Goal: Book appointment/travel/reservation

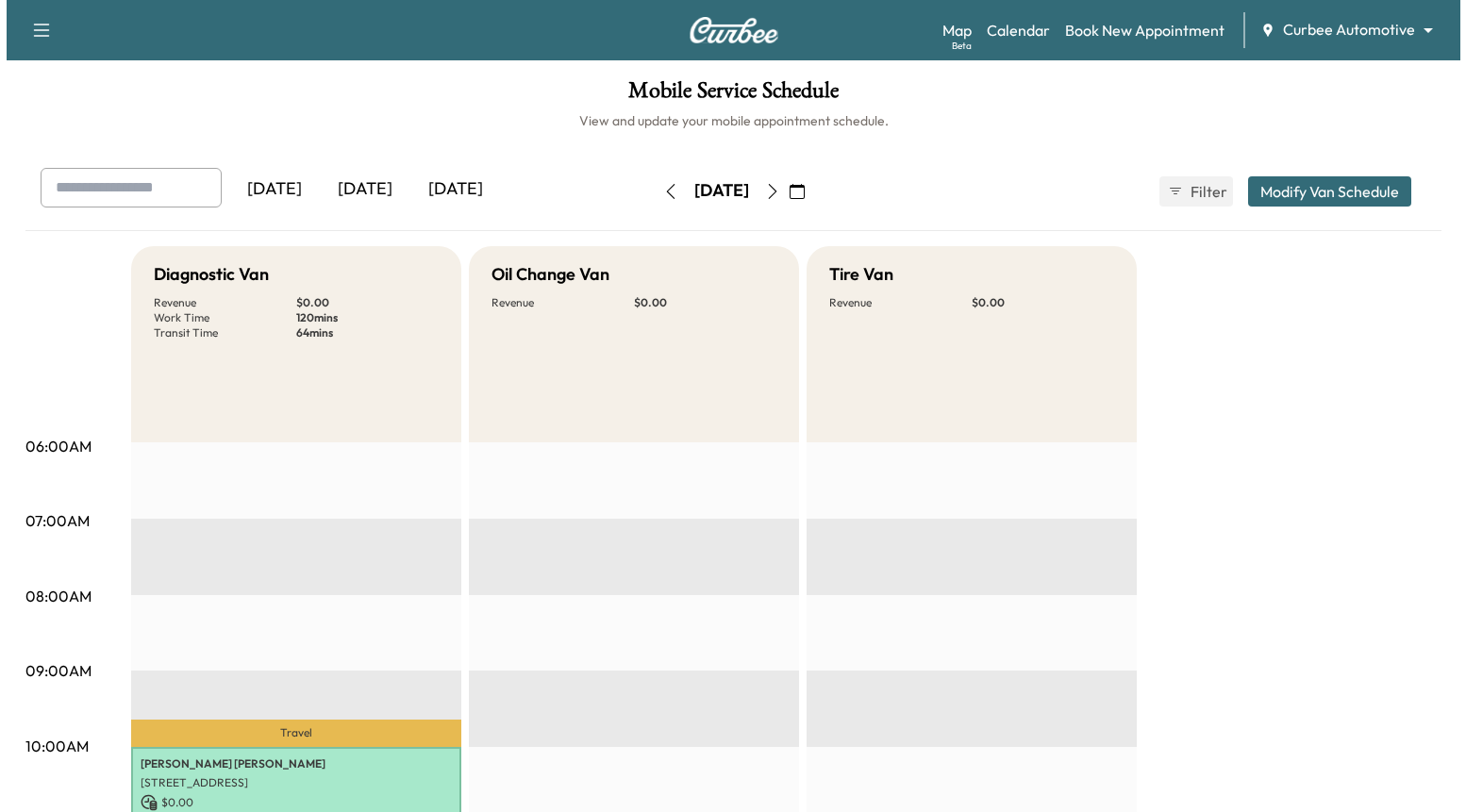
scroll to position [255, 0]
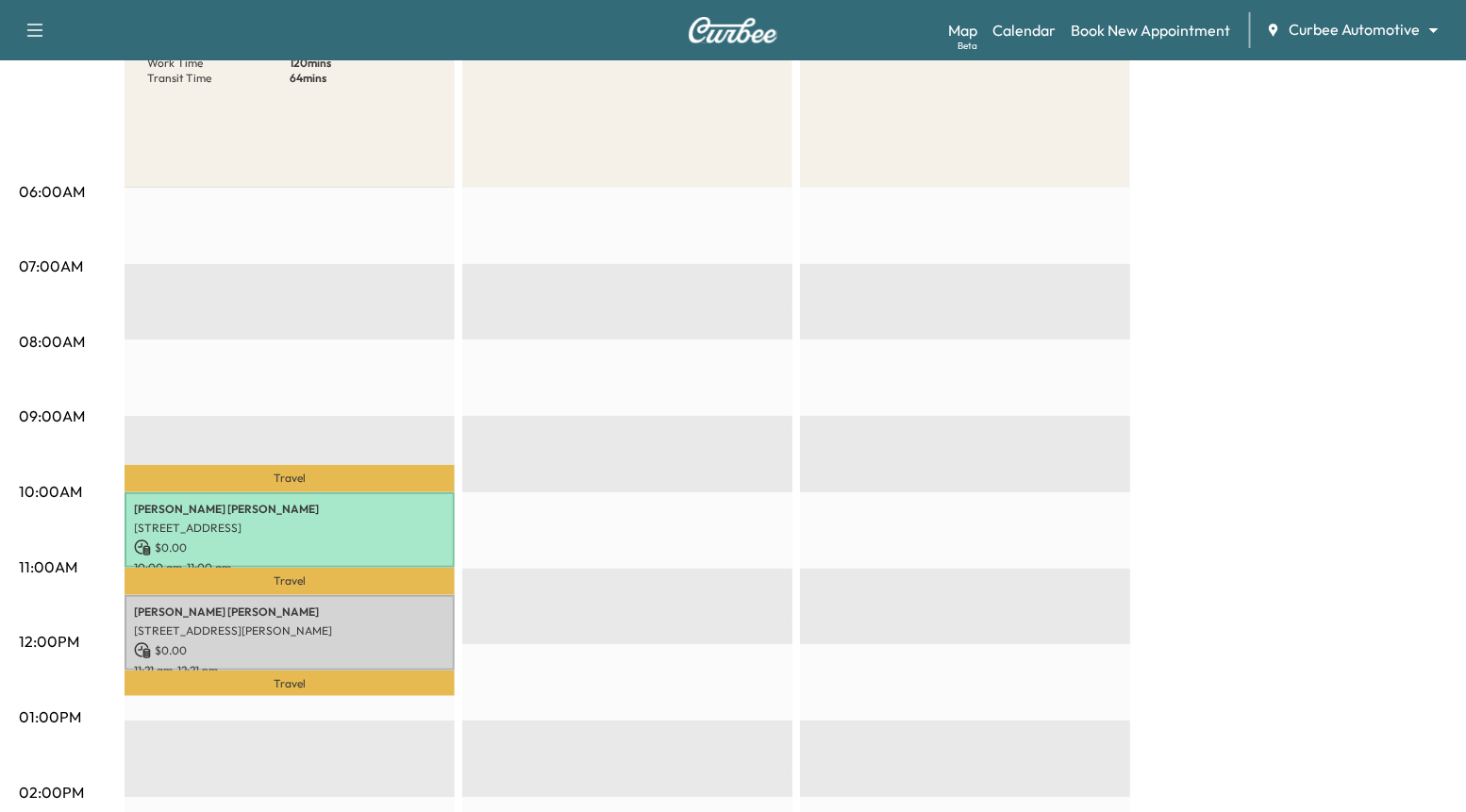
click at [1342, 36] on body "Support Log Out Map Beta Calendar Book New Appointment Curbee Automotive ******…" at bounding box center [733, 151] width 1466 height 812
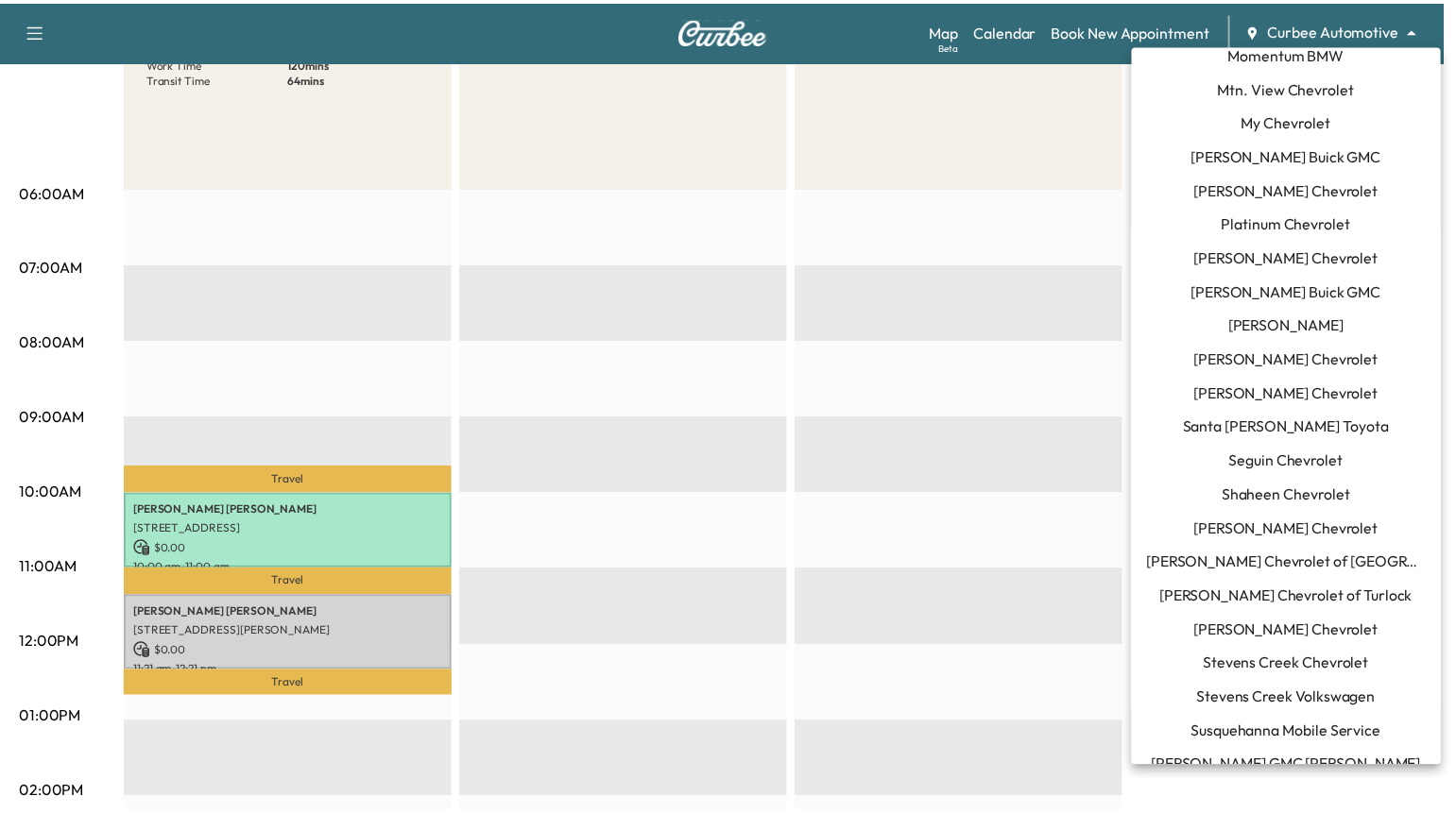
scroll to position [1671, 0]
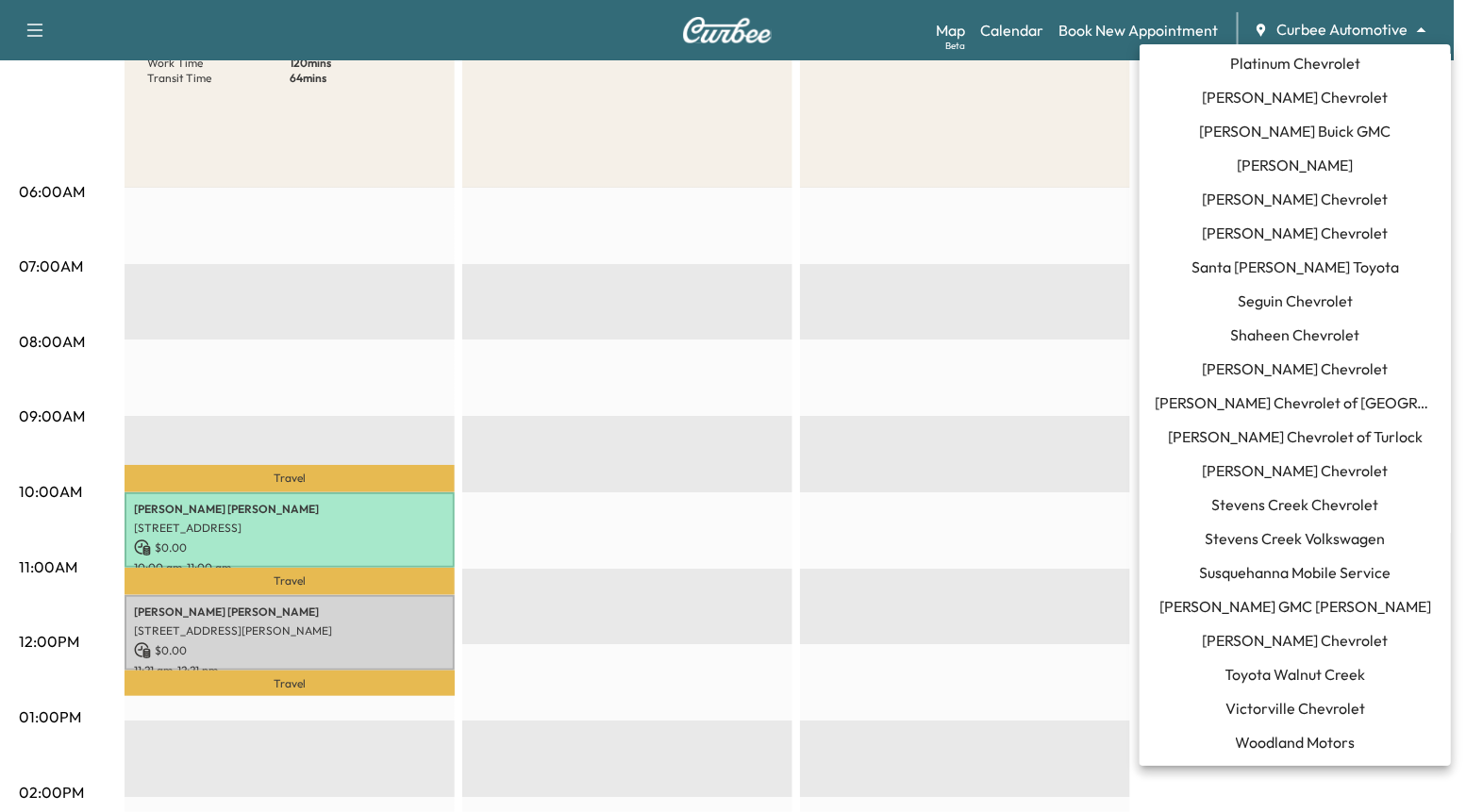
click at [1305, 665] on span "Toyota Walnut Creek" at bounding box center [1295, 674] width 140 height 23
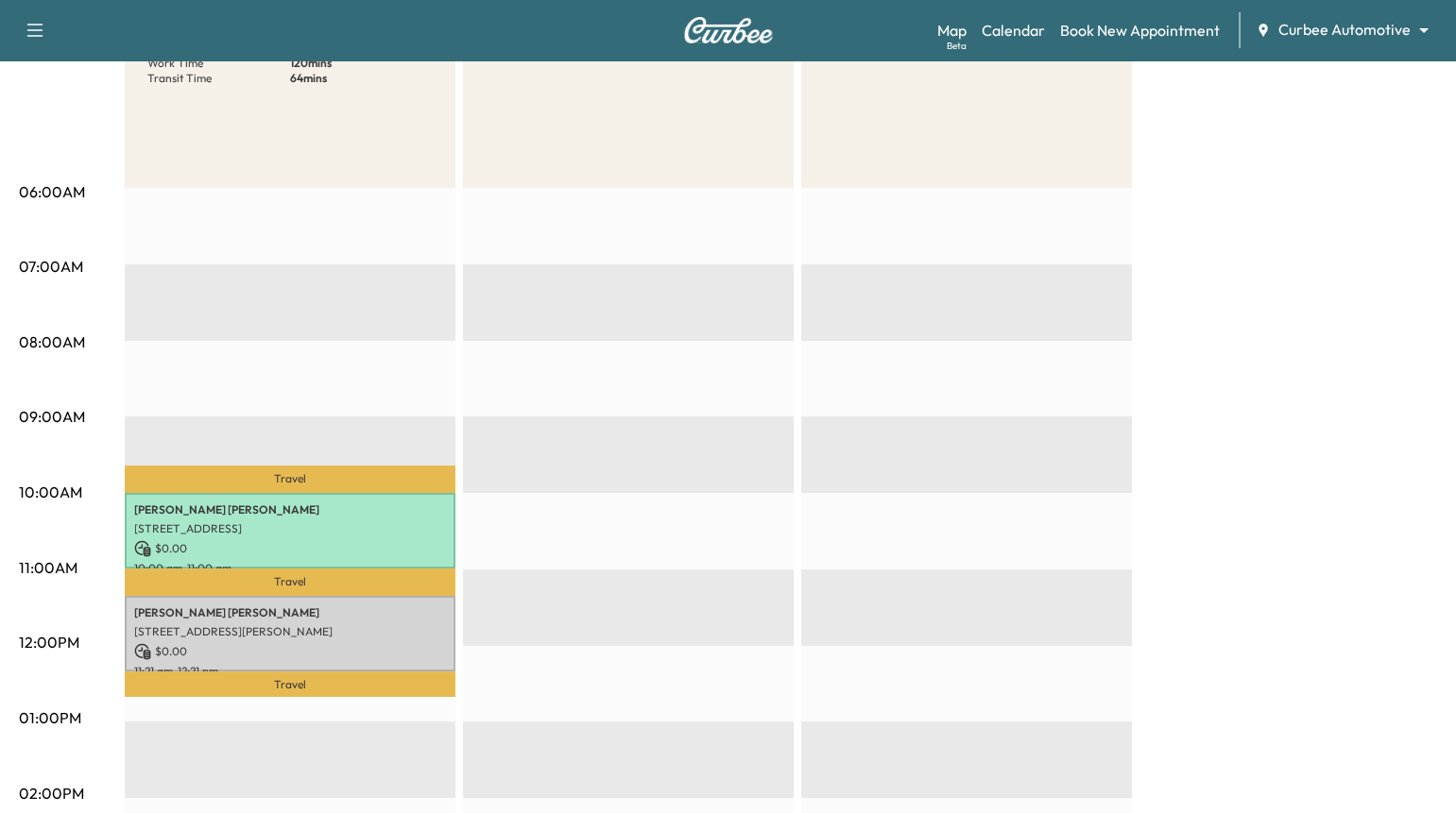
scroll to position [0, 0]
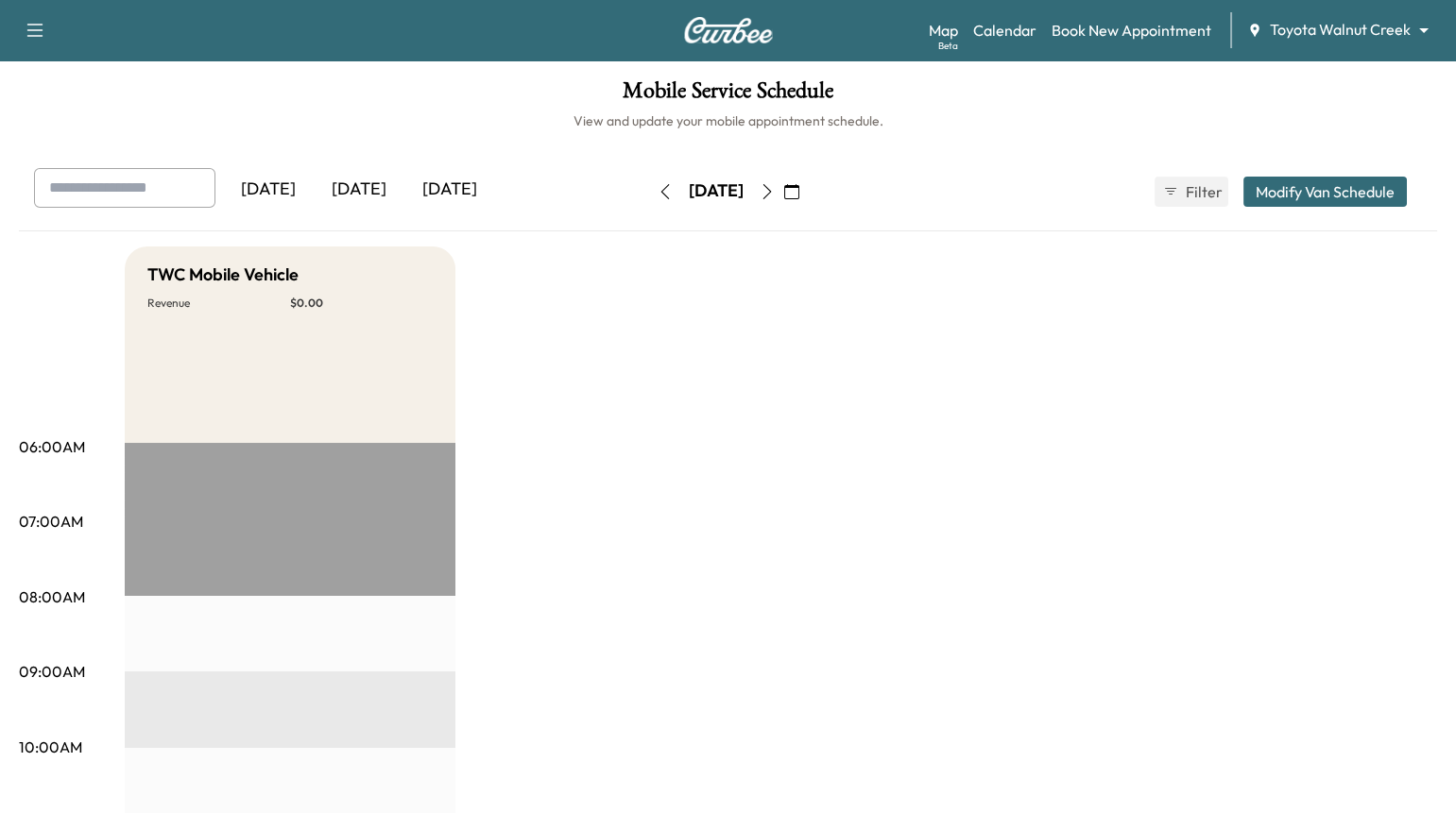
click at [657, 187] on icon "button" at bounding box center [664, 191] width 15 height 15
click at [650, 188] on button "button" at bounding box center [665, 191] width 32 height 30
click at [657, 190] on icon "button" at bounding box center [664, 191] width 15 height 15
click at [1092, 27] on link "Book New Appointment" at bounding box center [1131, 29] width 160 height 23
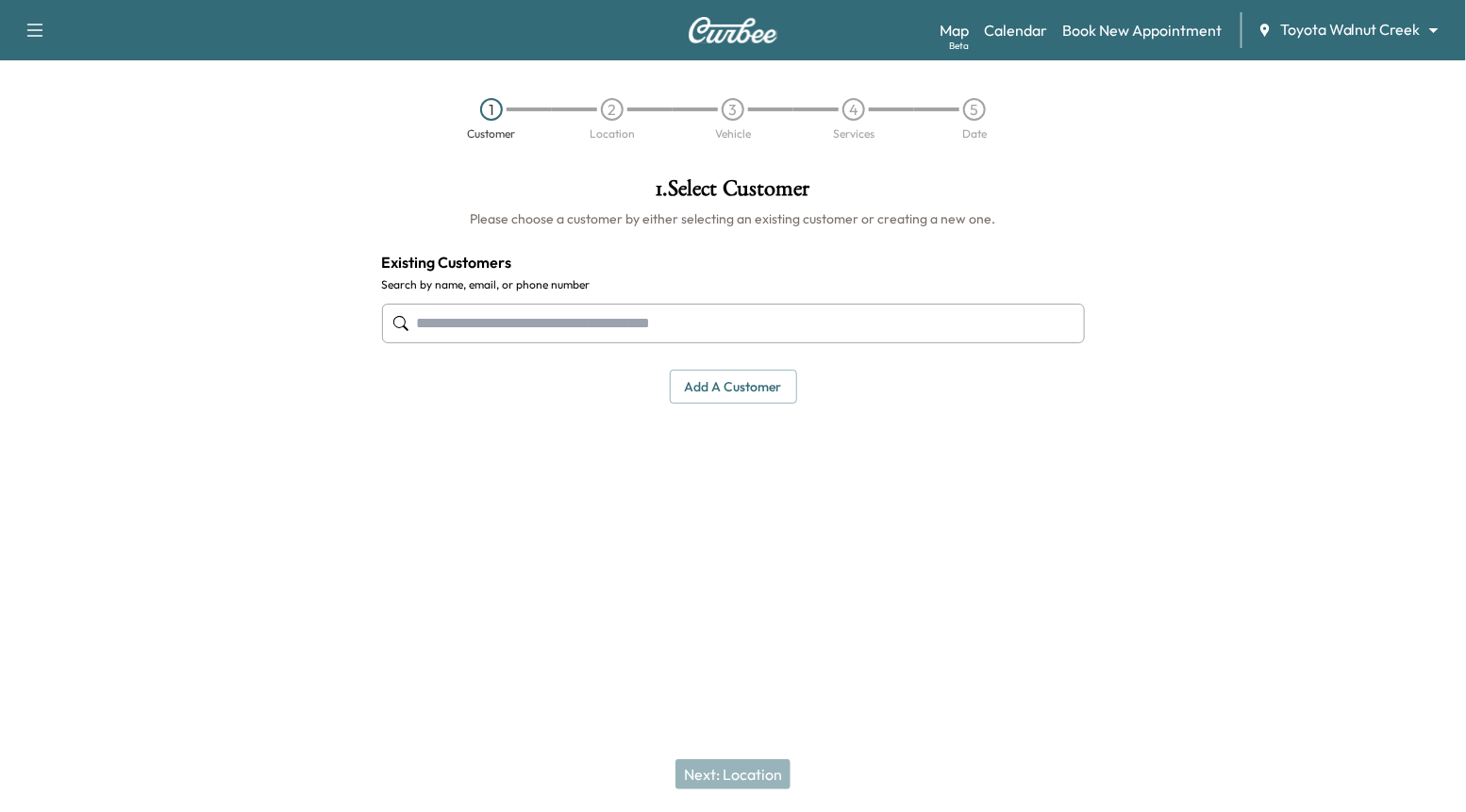
click at [738, 324] on input "text" at bounding box center [733, 323] width 703 height 39
drag, startPoint x: 477, startPoint y: 319, endPoint x: 380, endPoint y: 319, distance: 97.0
click at [380, 319] on div "1 . Select Customer Please choose a customer by either selecting an existing cu…" at bounding box center [734, 291] width 733 height 257
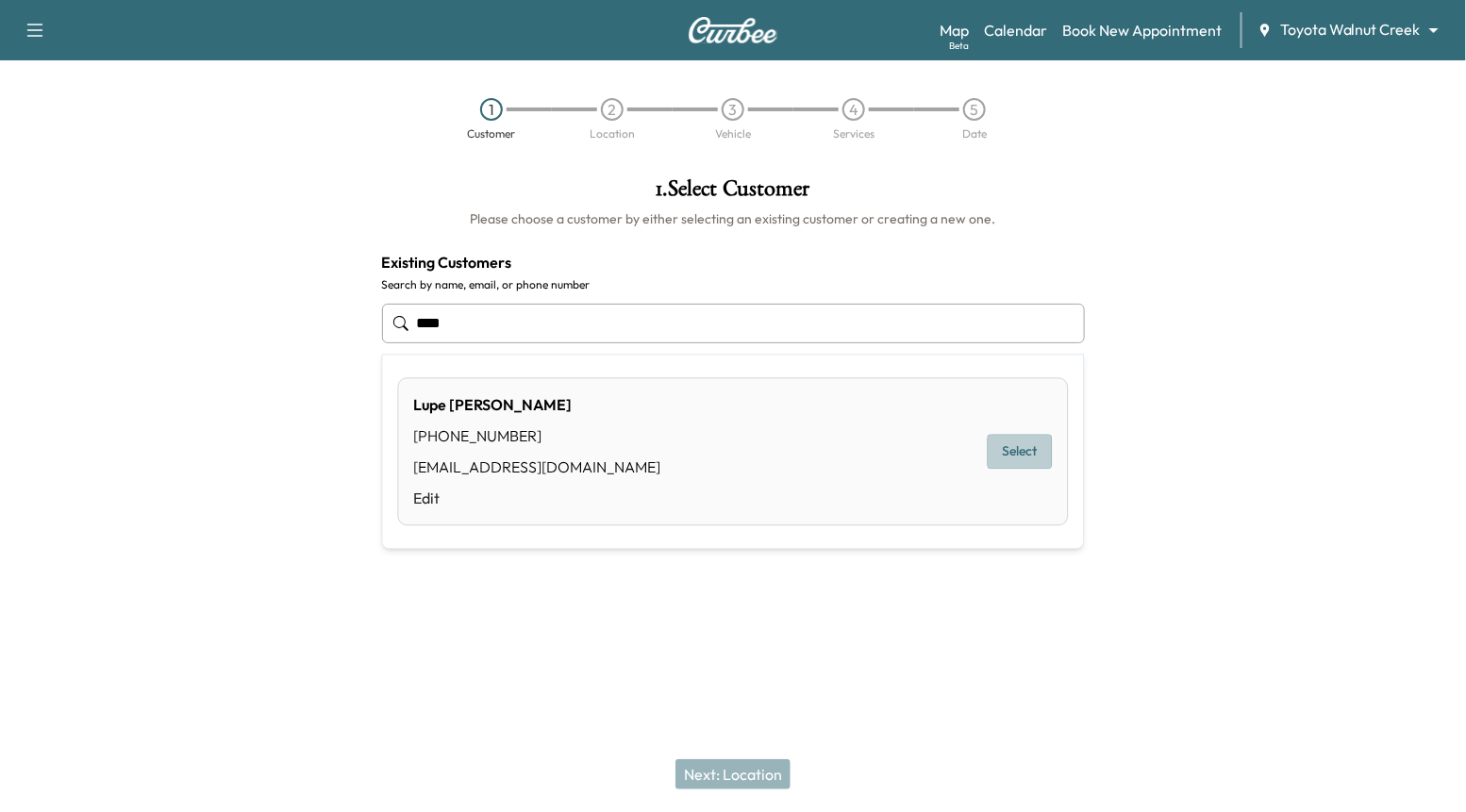
click at [1030, 451] on button "Select" at bounding box center [1020, 453] width 65 height 35
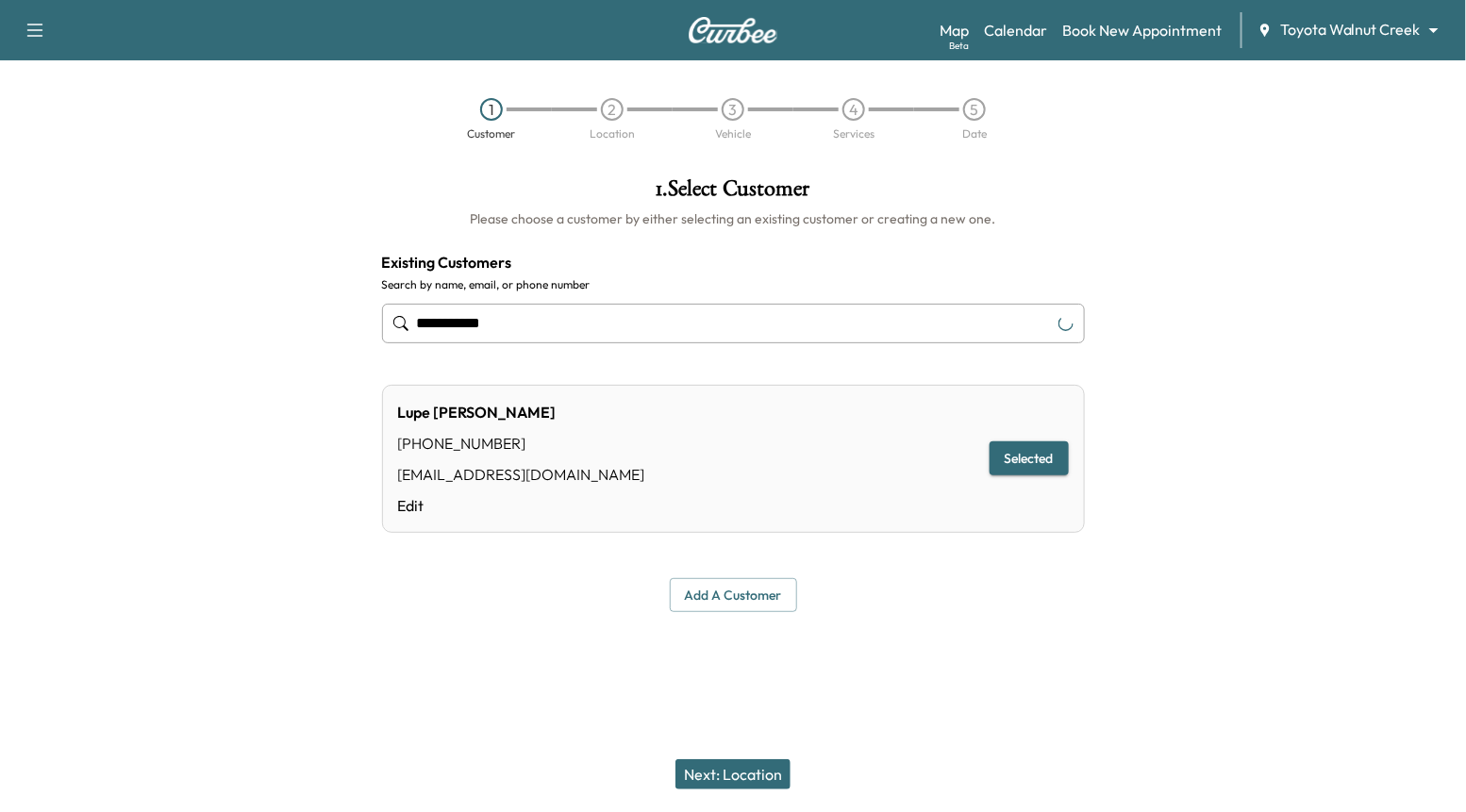
type input "**********"
click at [740, 776] on button "Next: Location" at bounding box center [732, 774] width 115 height 30
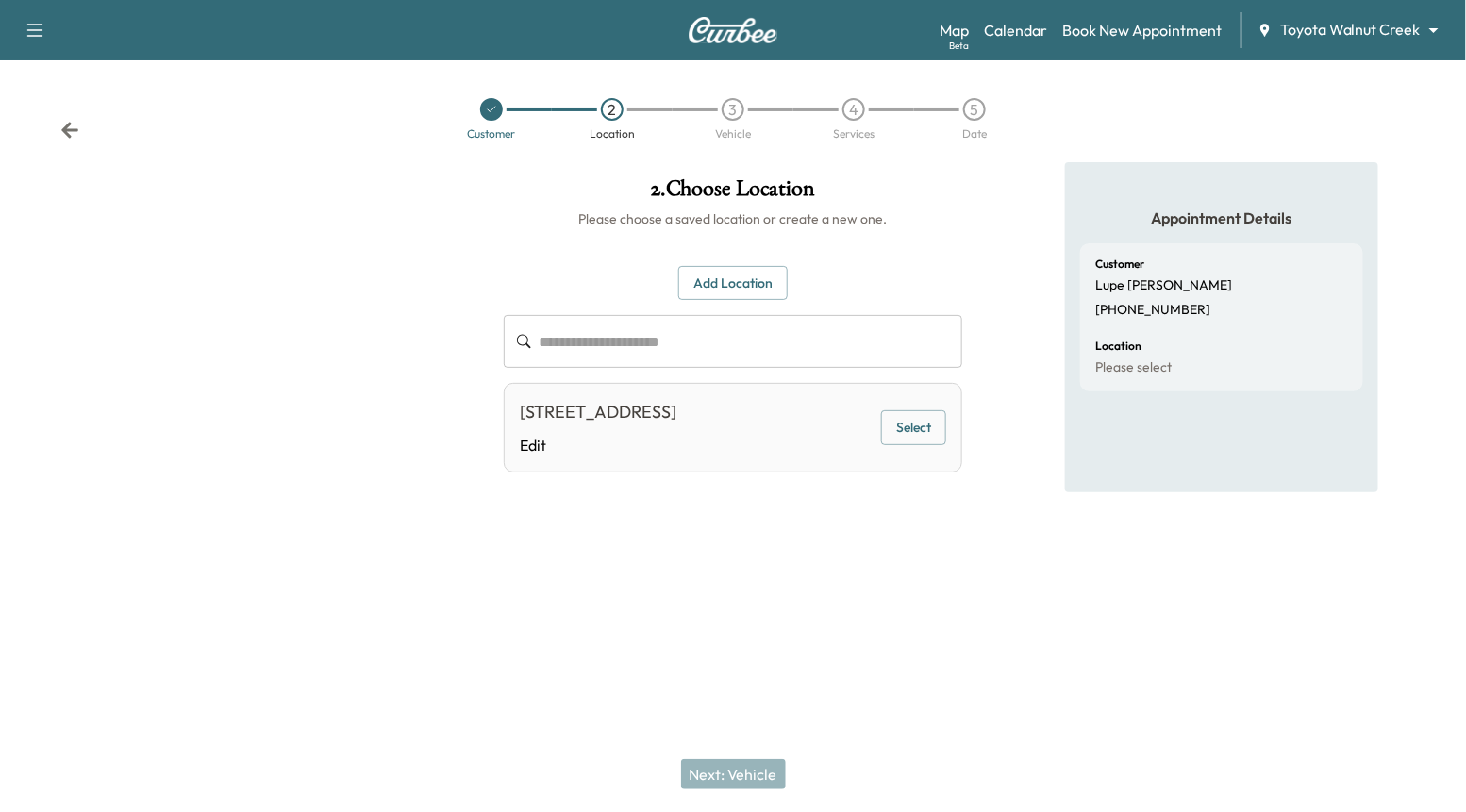
click at [919, 446] on button "Select" at bounding box center [913, 428] width 65 height 35
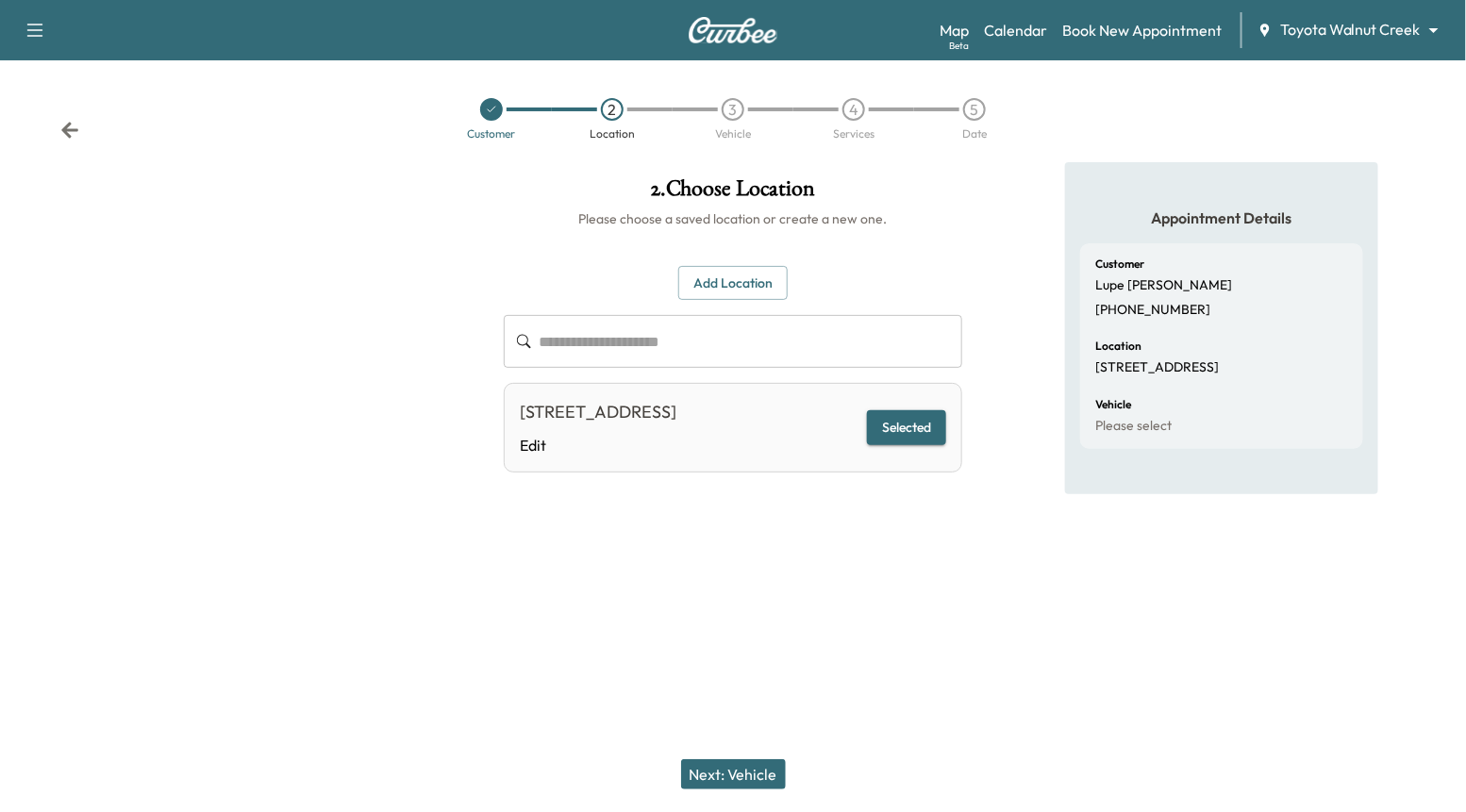
click at [744, 782] on button "Next: Vehicle" at bounding box center [733, 774] width 105 height 30
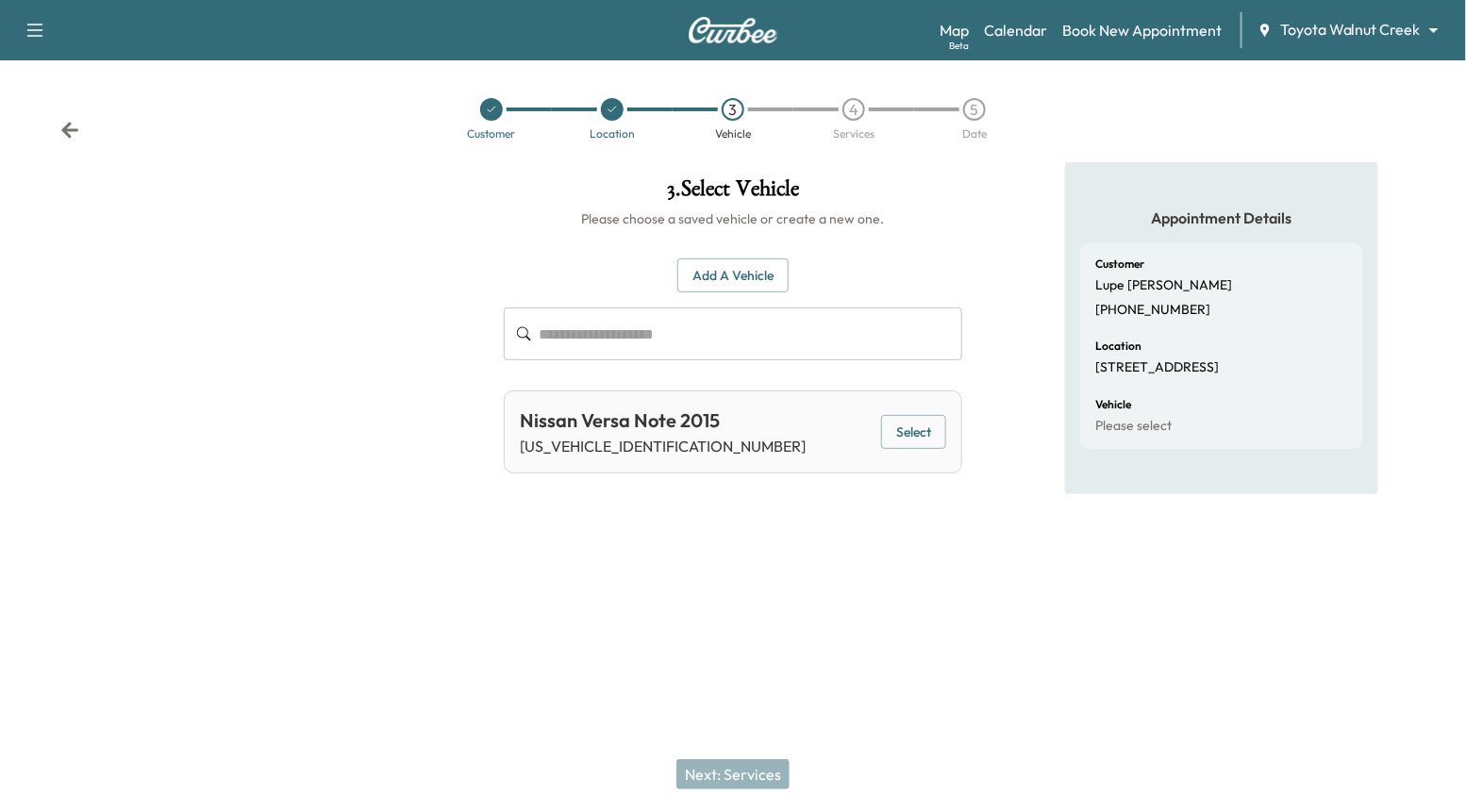
click at [943, 420] on button "Select" at bounding box center [913, 433] width 65 height 35
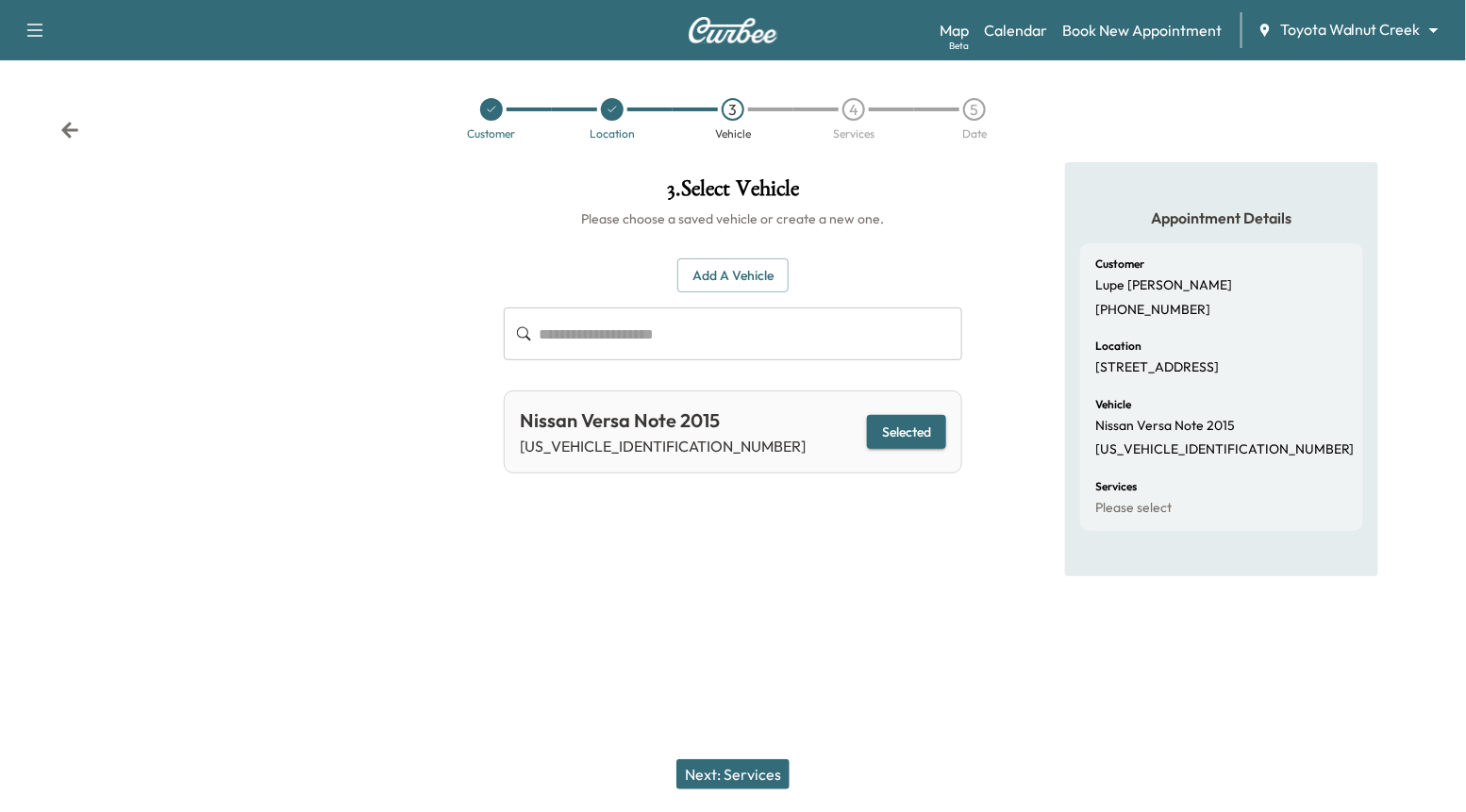
click at [738, 791] on div "Next: Services" at bounding box center [733, 774] width 1466 height 75
click at [725, 778] on button "Next: Services" at bounding box center [733, 774] width 114 height 30
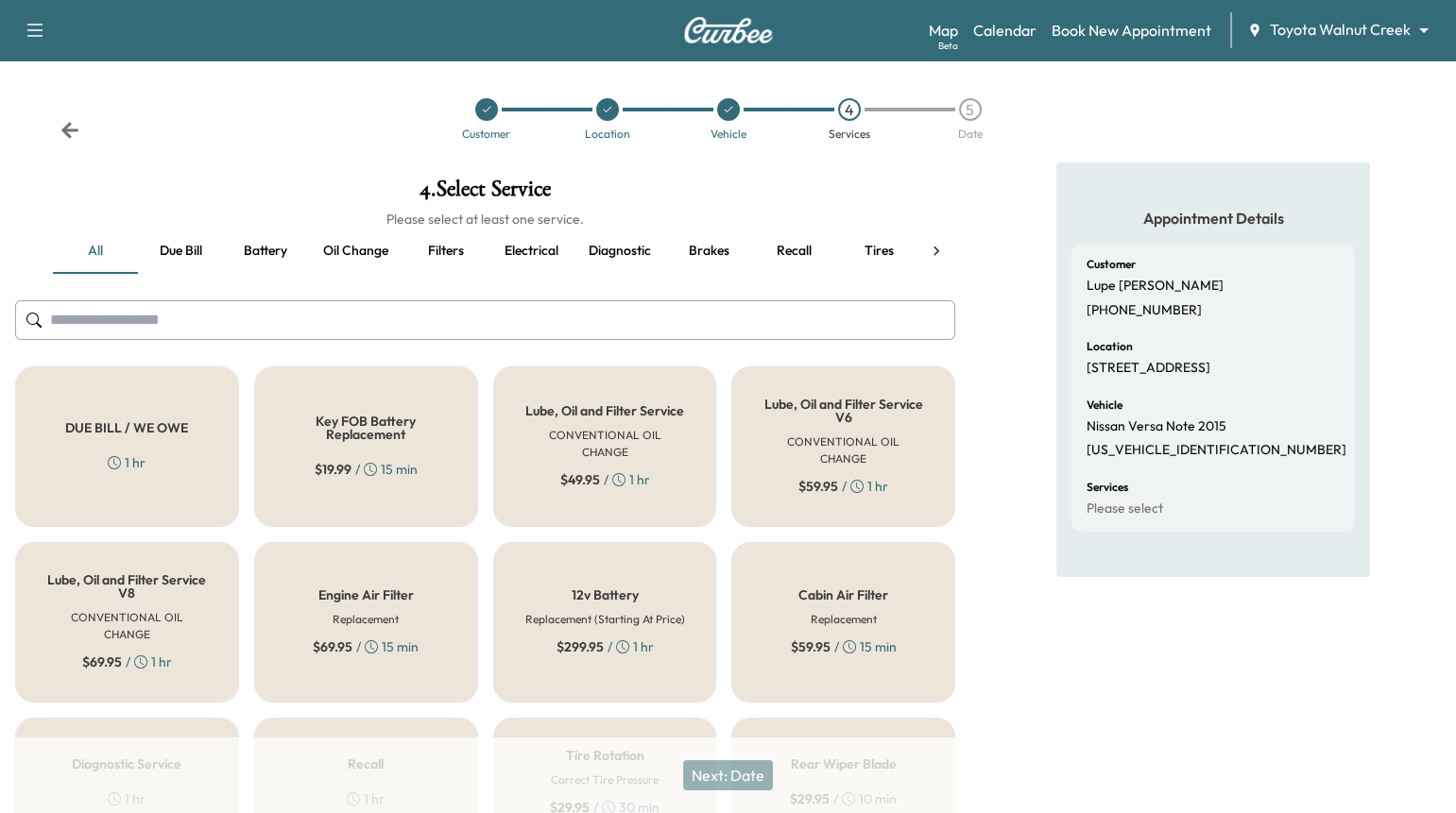
click at [601, 321] on input "text" at bounding box center [485, 320] width 940 height 39
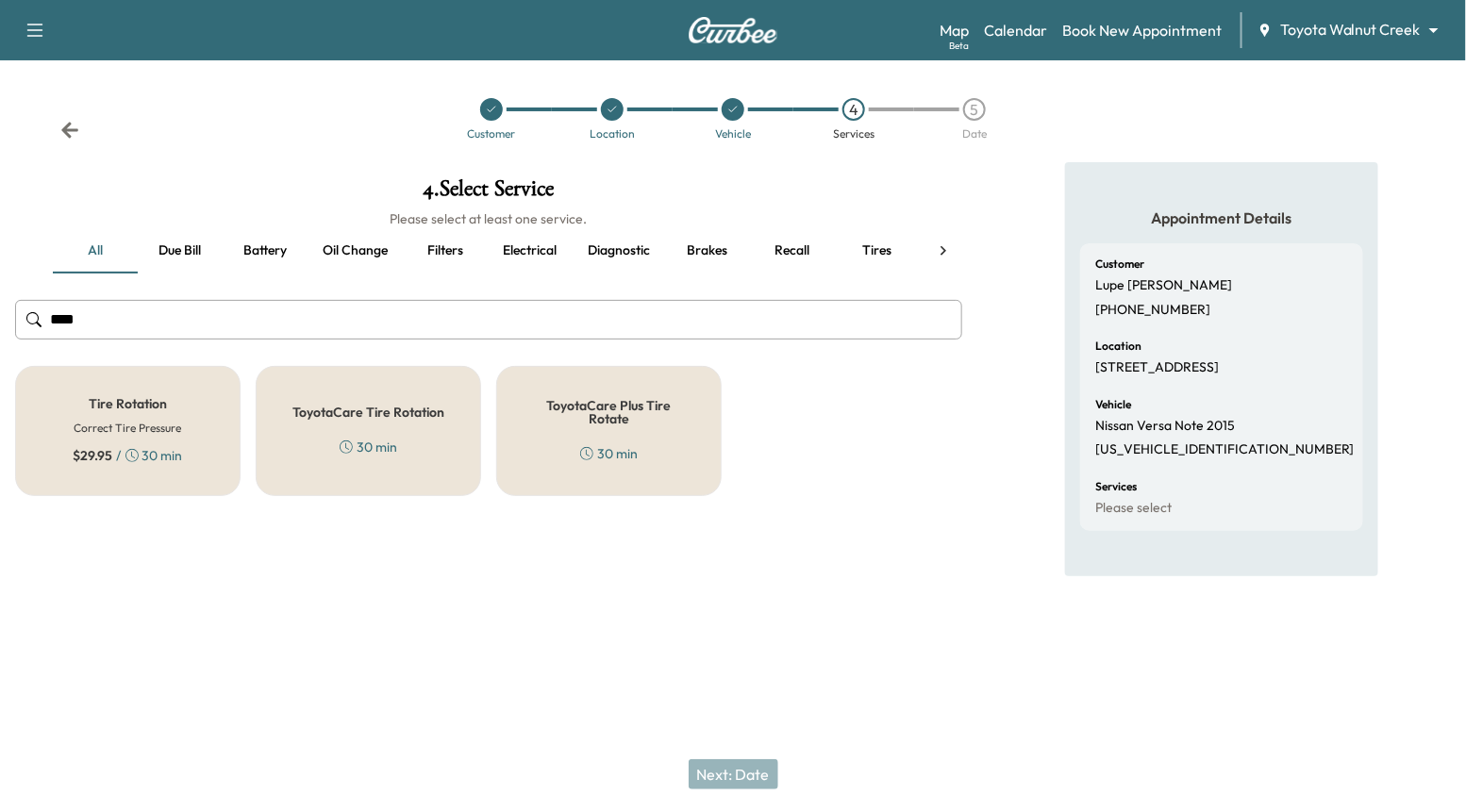
type input "****"
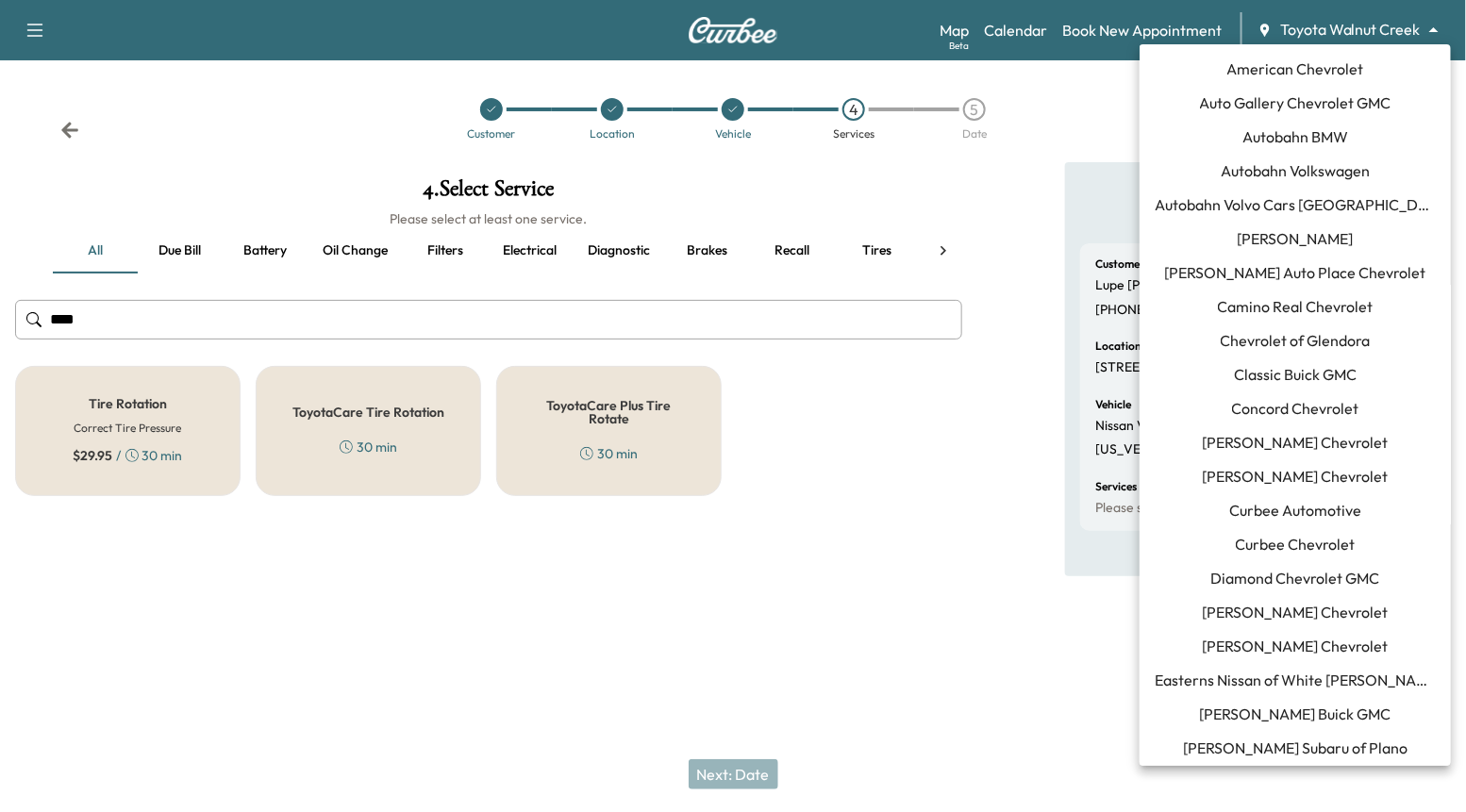
click at [1310, 36] on body "Support Log Out Map Beta Calendar Book New Appointment Toyota Walnut Creek ****…" at bounding box center [733, 406] width 1466 height 812
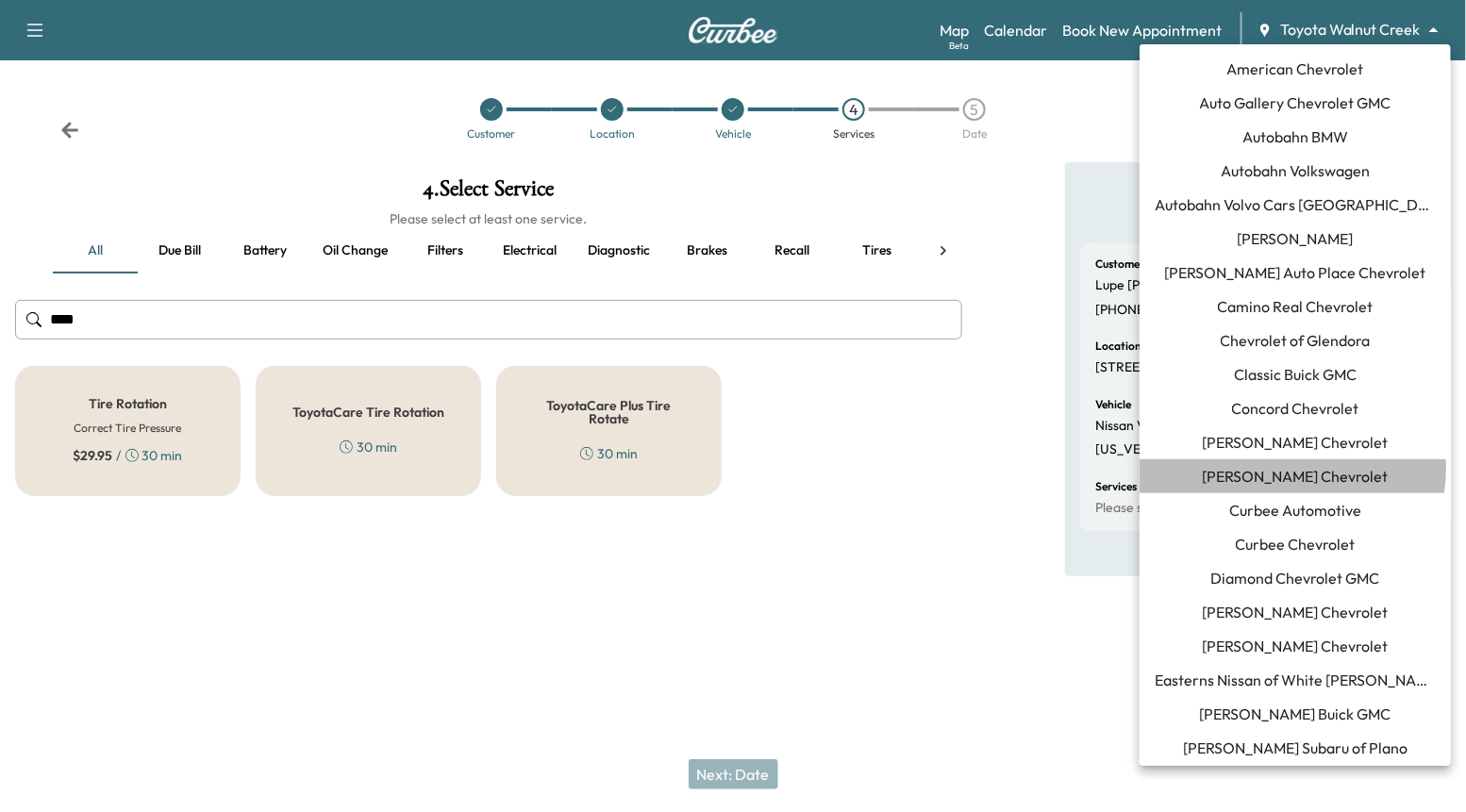
click at [1292, 469] on span "[PERSON_NAME] Chevrolet" at bounding box center [1296, 476] width 186 height 23
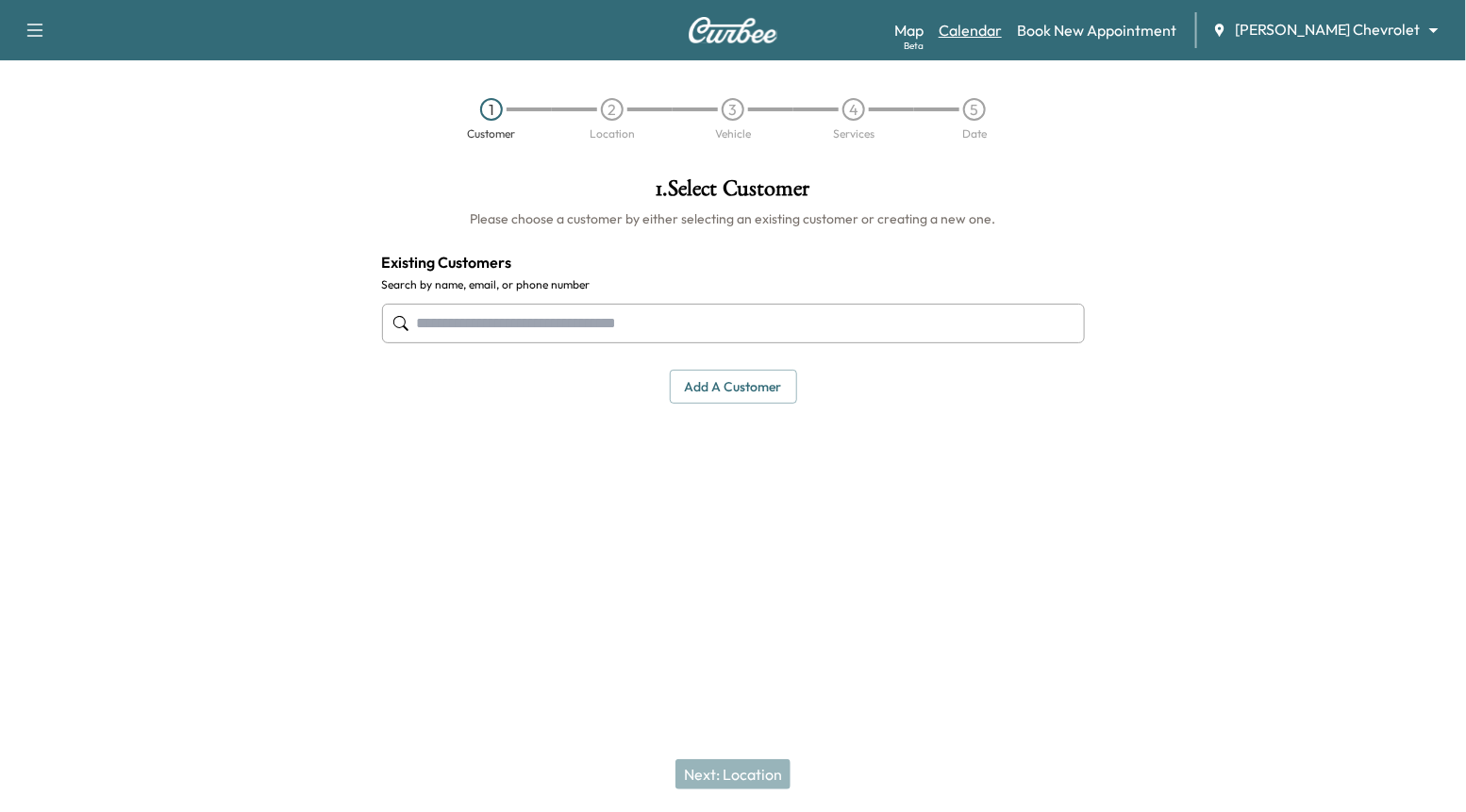
click at [1002, 39] on link "Calendar" at bounding box center [970, 29] width 64 height 23
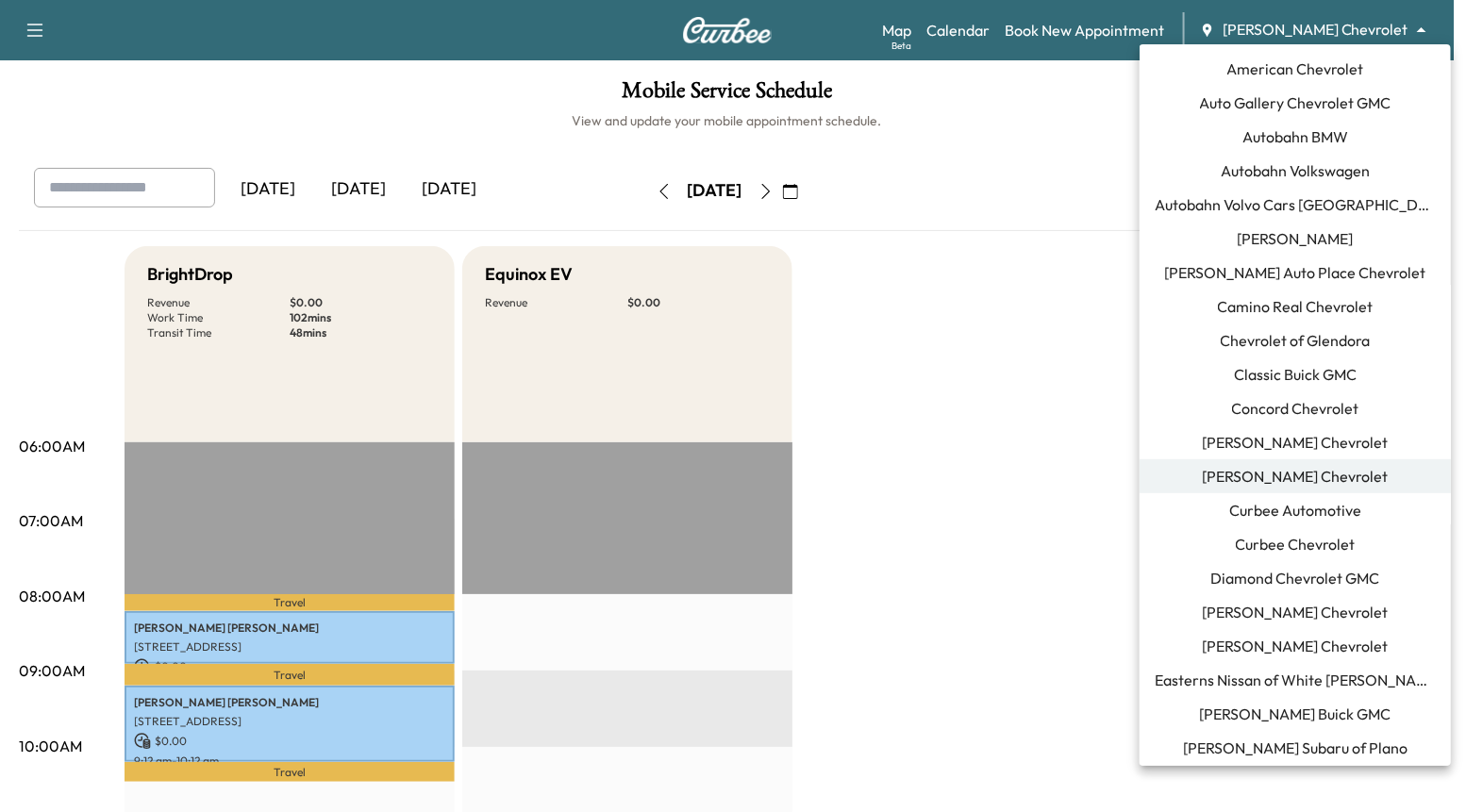
click at [1319, 39] on body "Support Log Out Map Beta Calendar Book New Appointment [PERSON_NAME] Chevrolet …" at bounding box center [733, 406] width 1466 height 812
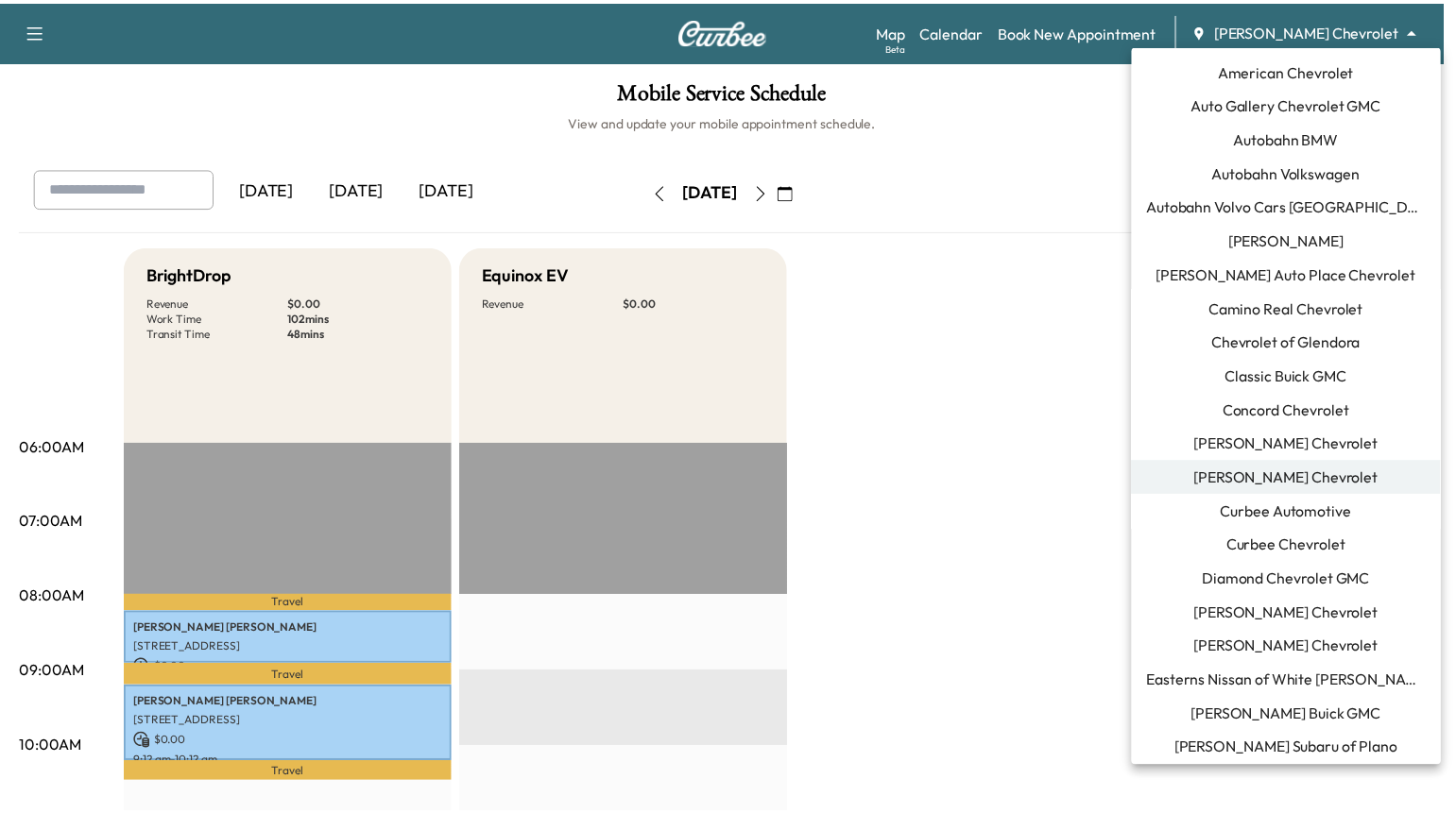
scroll to position [89, 0]
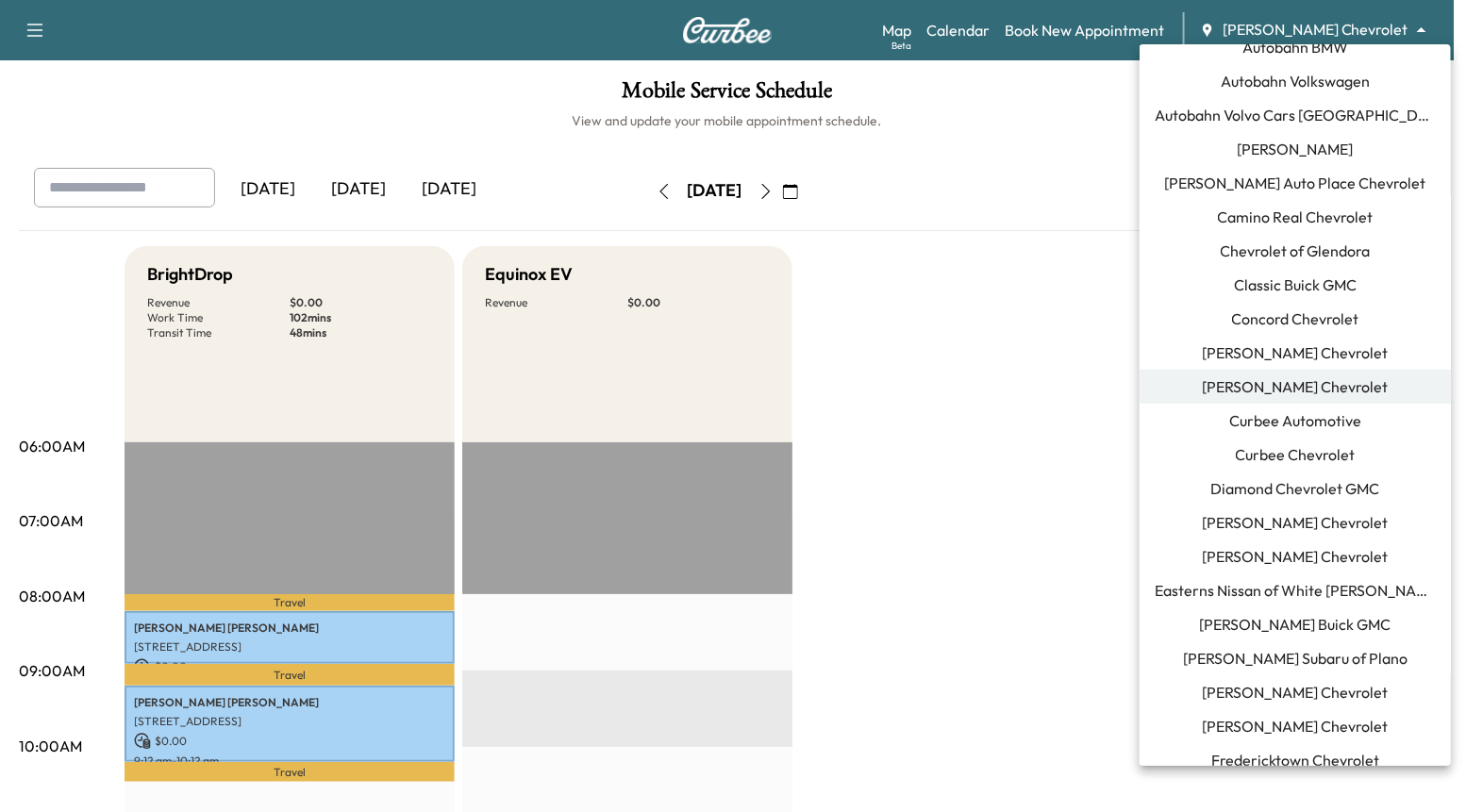
click at [1276, 531] on span "[PERSON_NAME] Chevrolet" at bounding box center [1296, 522] width 186 height 23
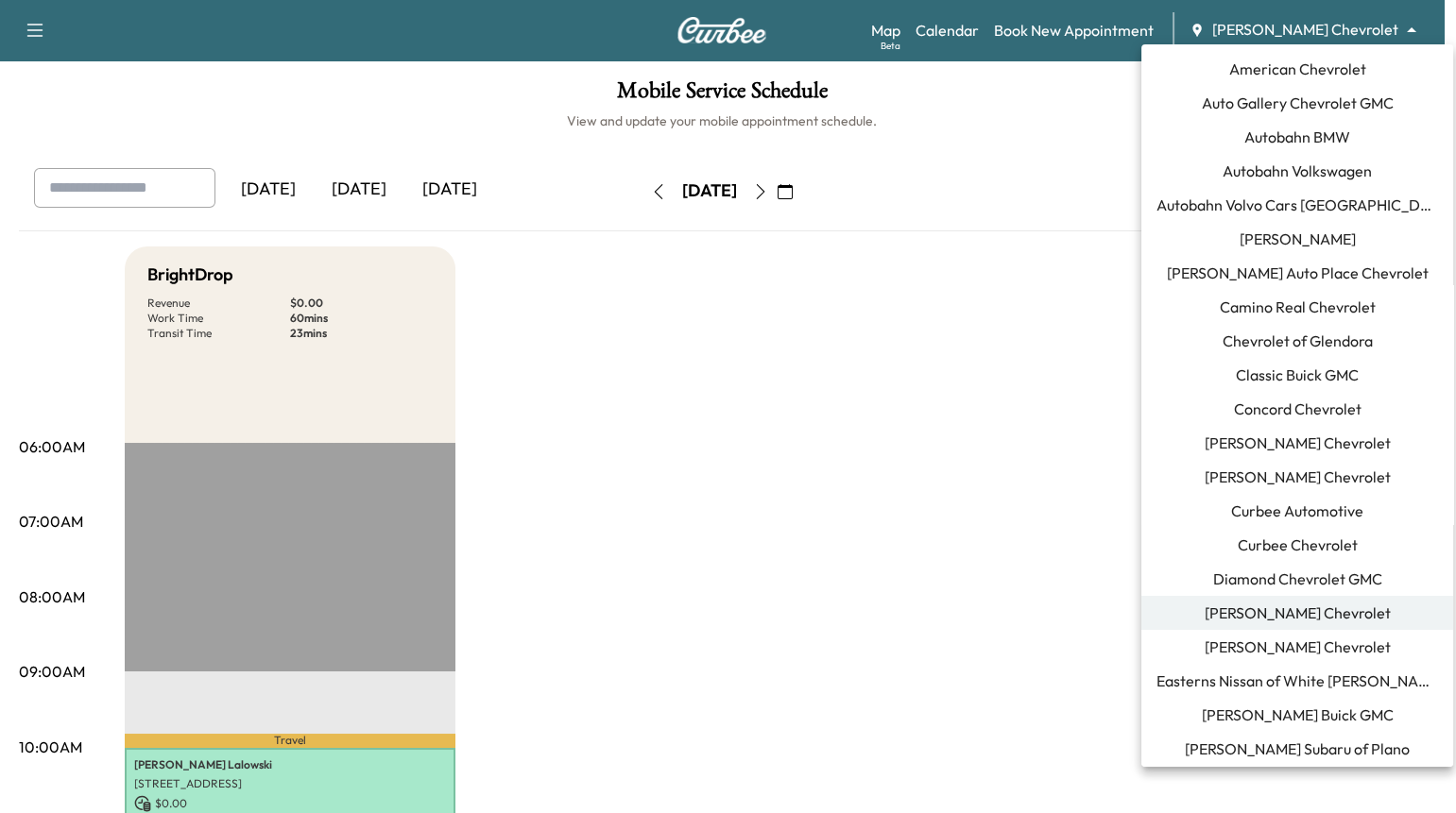
click at [1293, 32] on body "Support Log Out Map Beta Calendar Book New Appointment [PERSON_NAME] Chevrolet …" at bounding box center [728, 406] width 1456 height 813
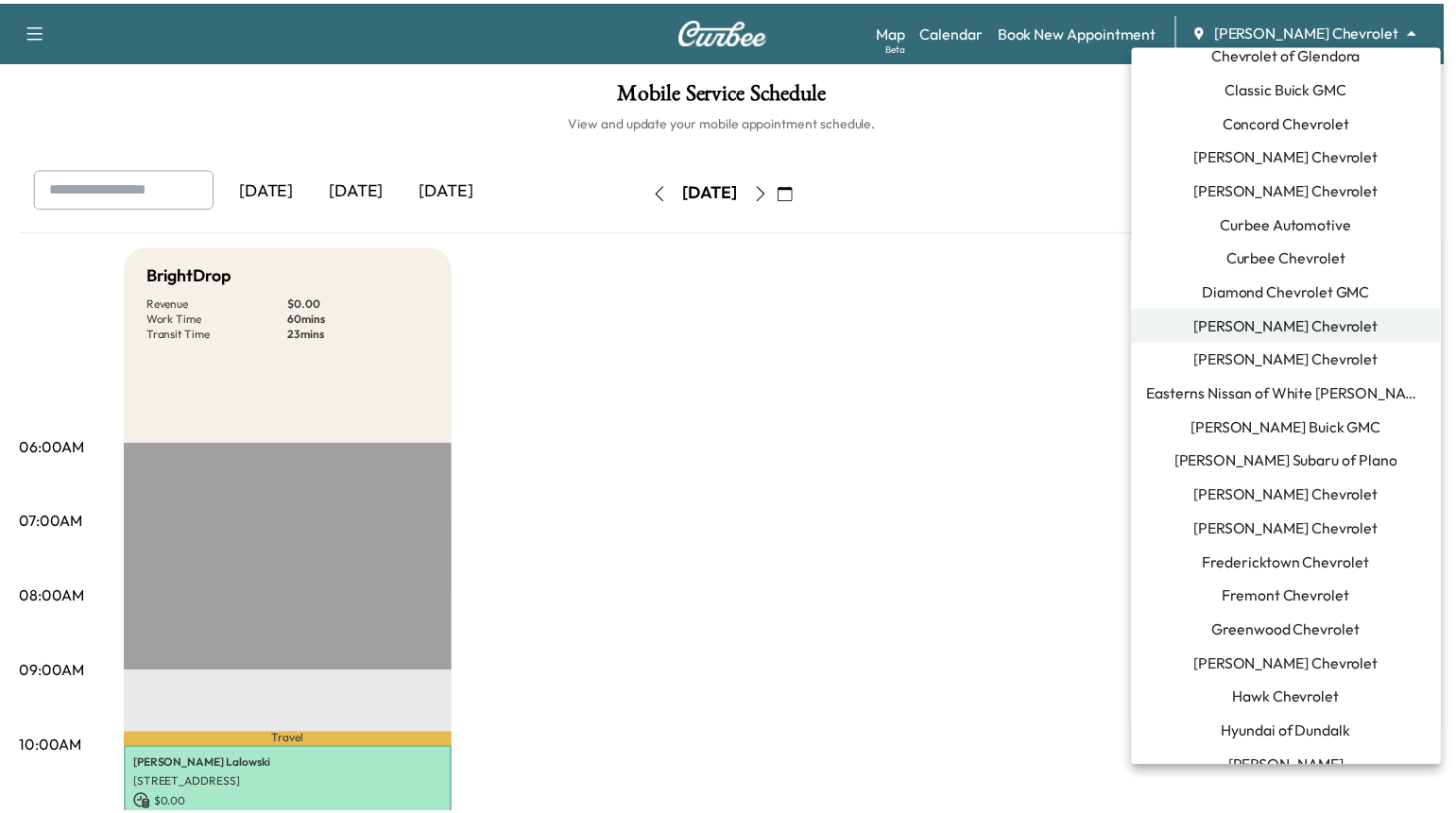
scroll to position [327, 0]
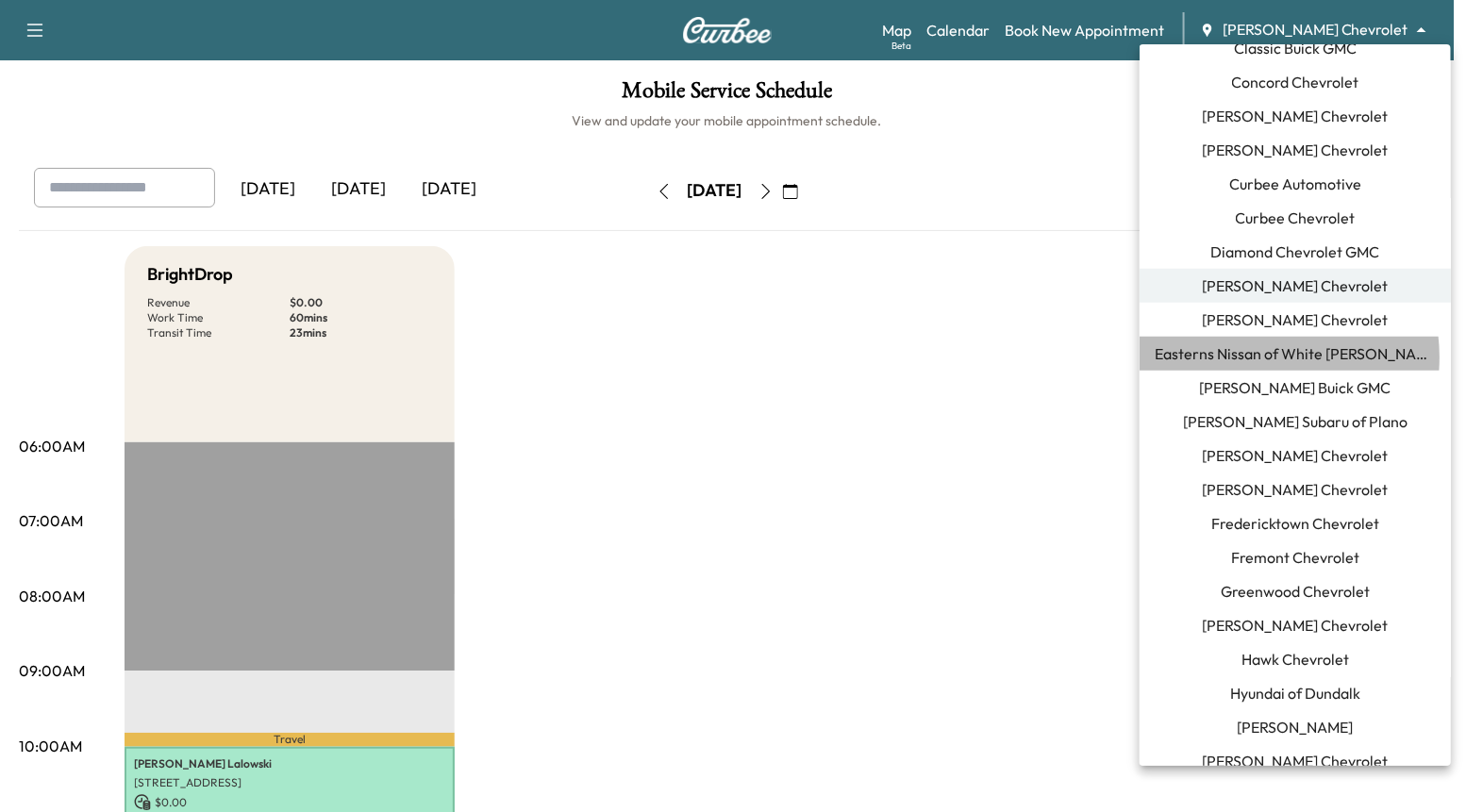
click at [1253, 357] on span "Easterns Nissan of White [PERSON_NAME]" at bounding box center [1295, 354] width 281 height 23
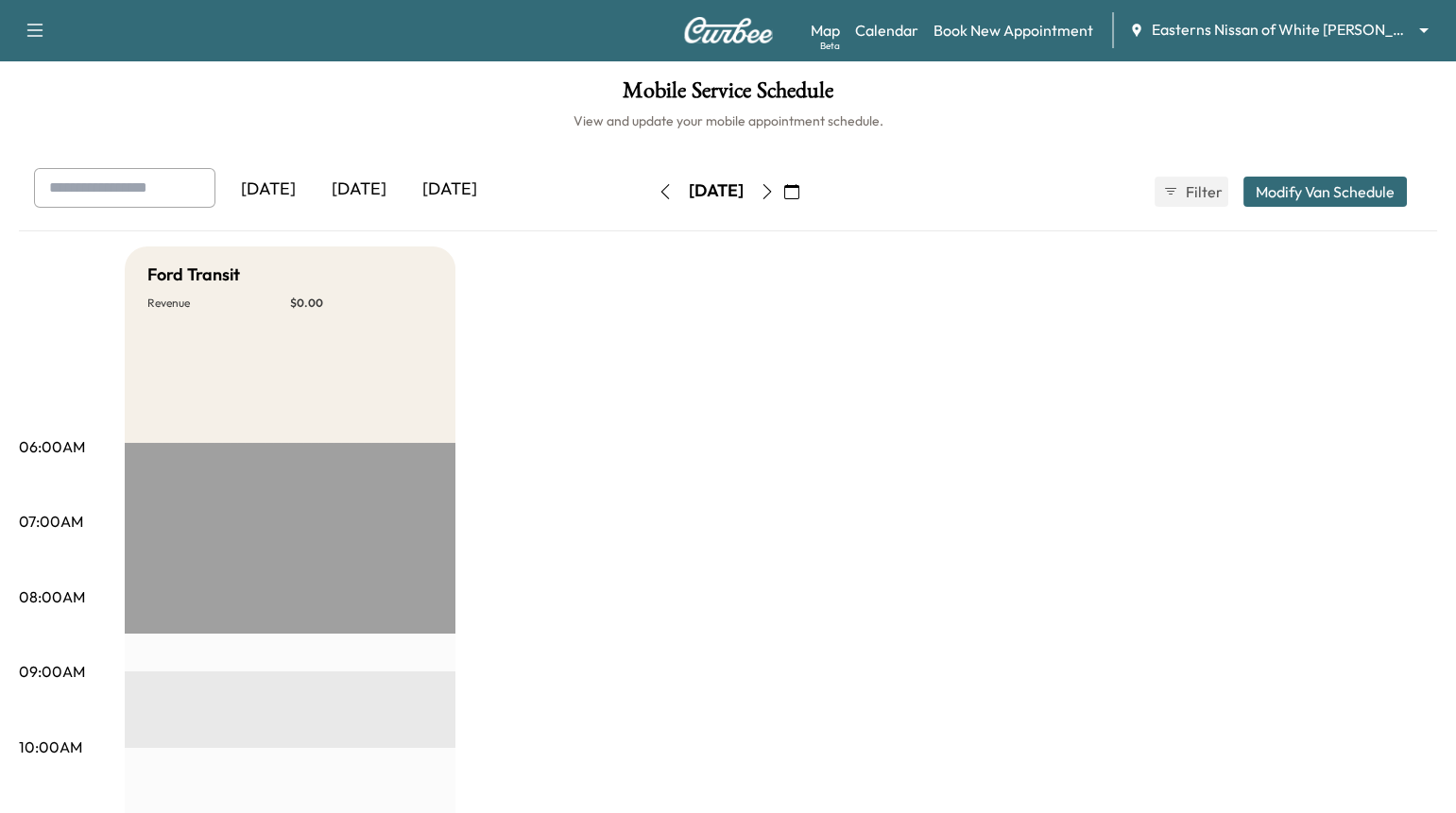
click at [1322, 14] on div "Map Beta Calendar Book New Appointment Easterns Nissan of White [PERSON_NAME] *…" at bounding box center [1125, 30] width 630 height 36
click at [1313, 30] on body "Support Log Out Map Beta Calendar Book New Appointment Easterns Nissan of White…" at bounding box center [728, 406] width 1456 height 813
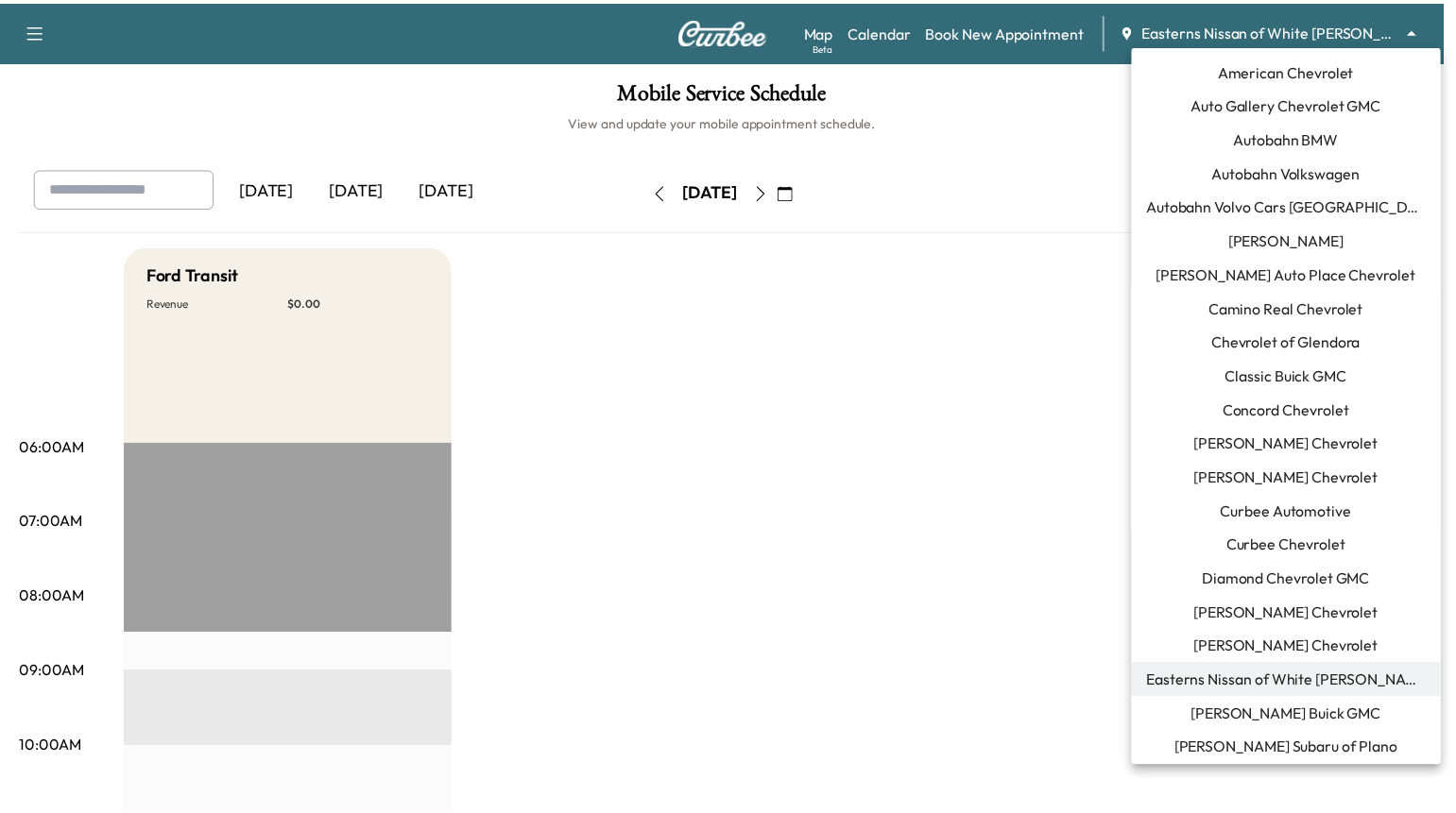
scroll to position [407, 0]
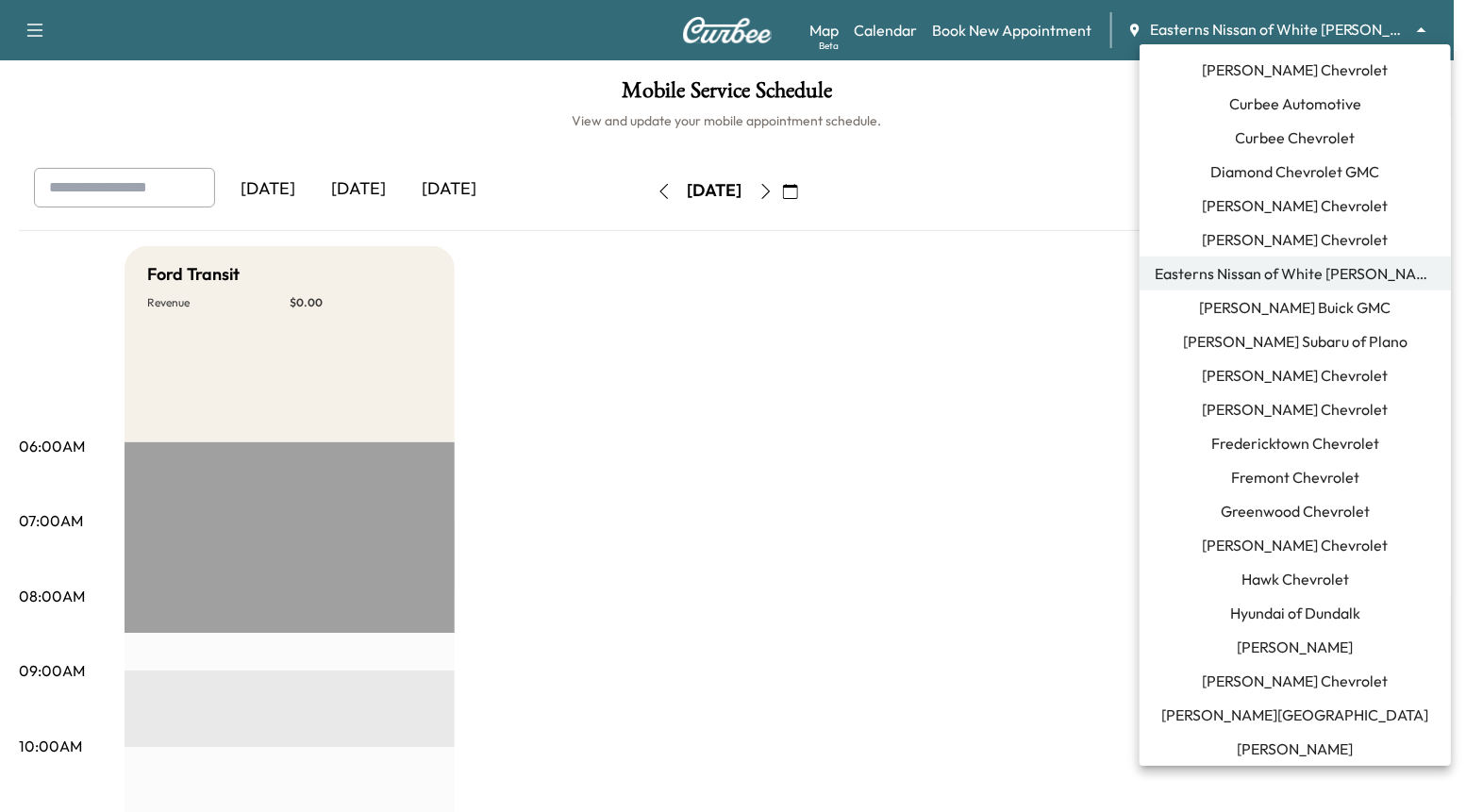
click at [1300, 558] on li "[PERSON_NAME] Chevrolet" at bounding box center [1295, 545] width 312 height 34
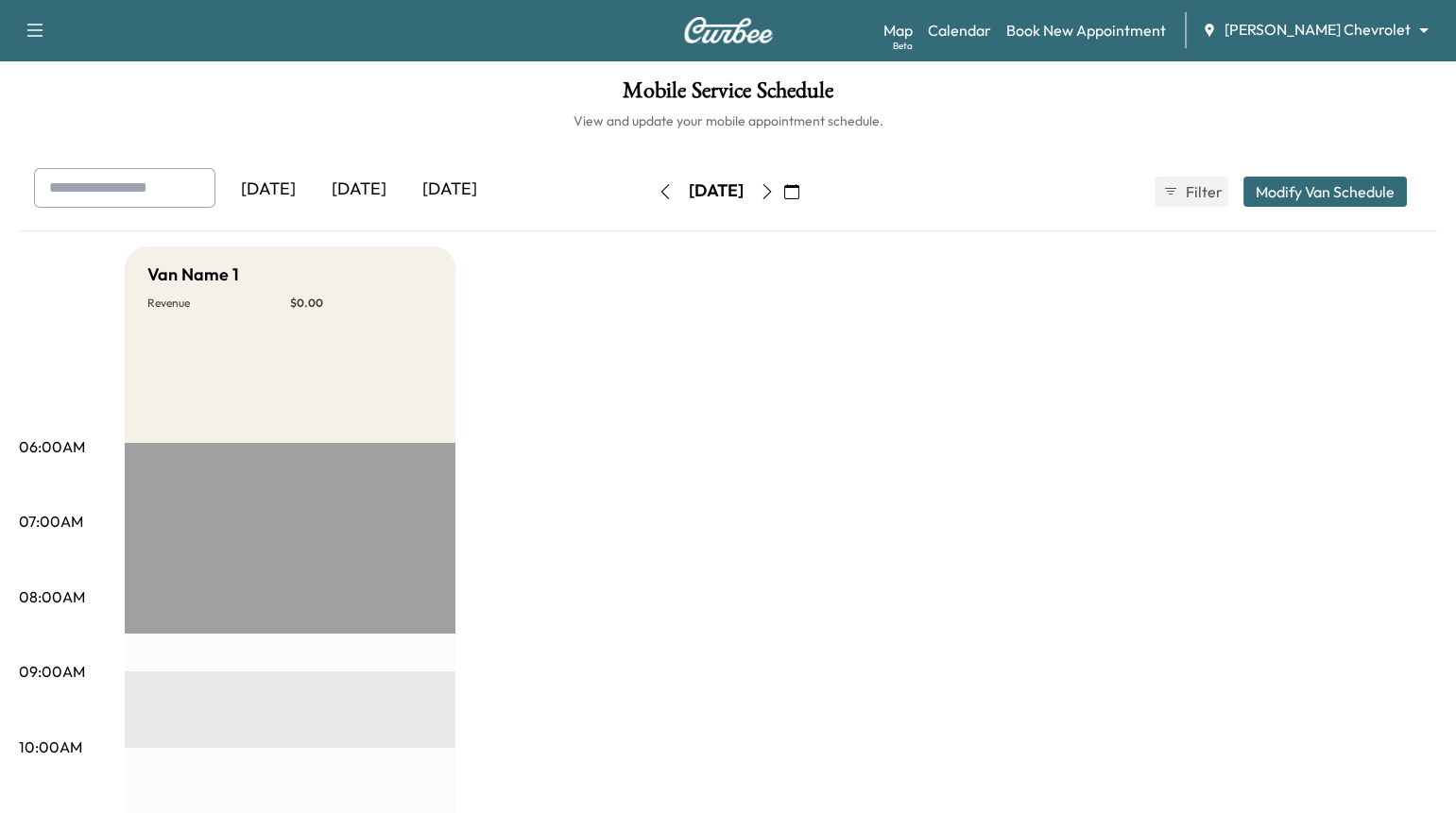
click at [1341, 30] on body "Support Log Out Map Beta Calendar Book New Appointment [PERSON_NAME] Chevrolet …" at bounding box center [728, 406] width 1456 height 813
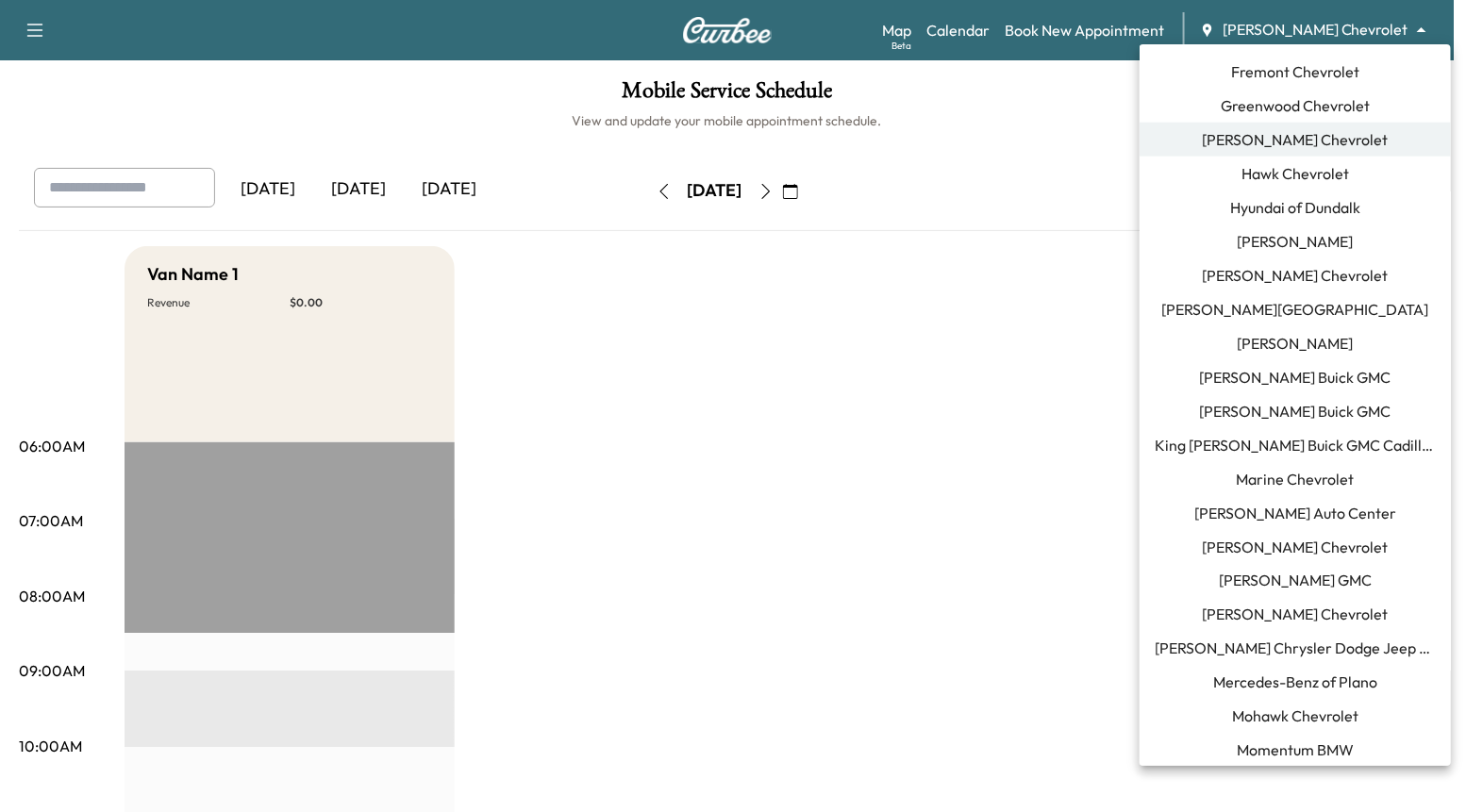
scroll to position [869, 0]
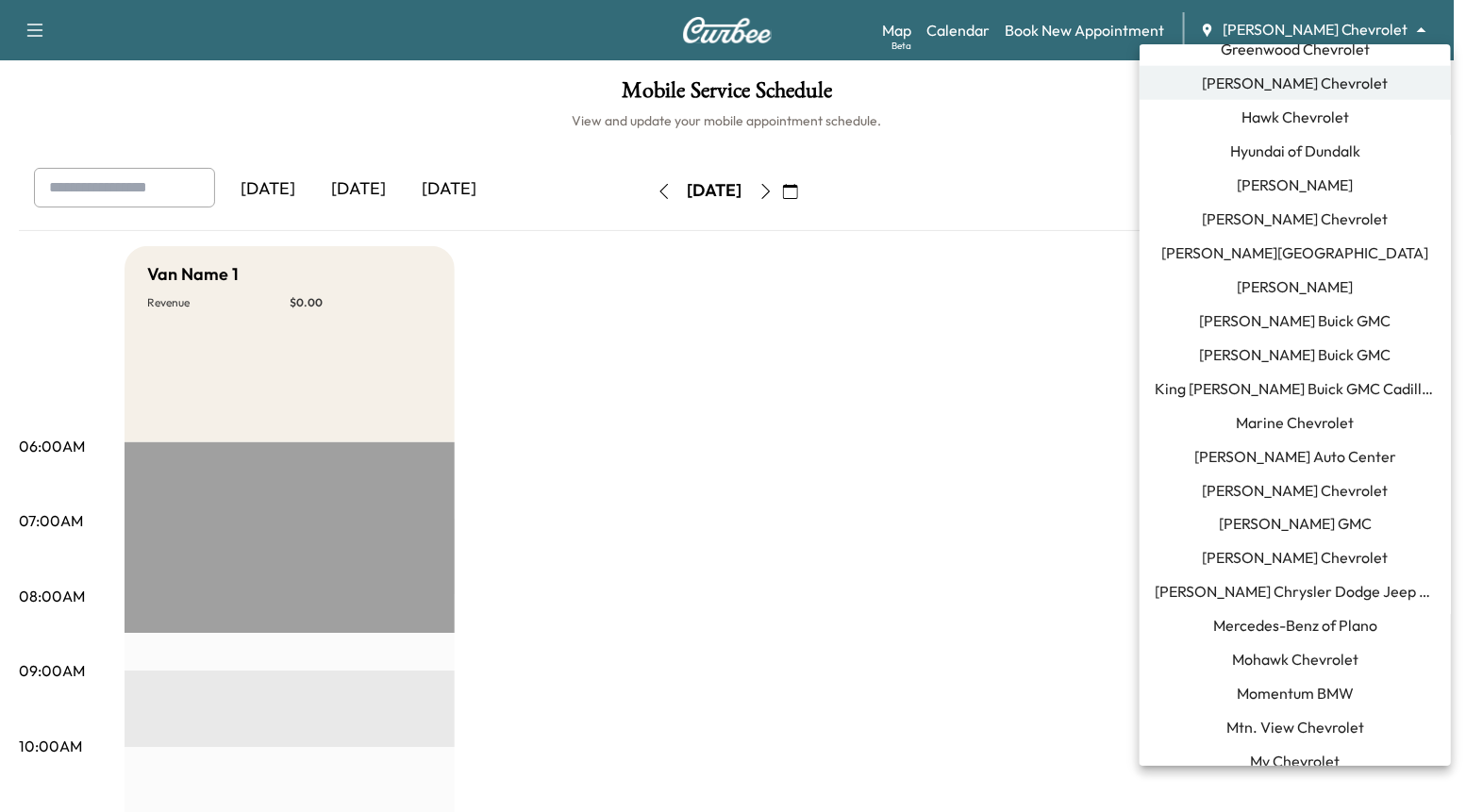
click at [1257, 542] on li "[PERSON_NAME] Chevrolet" at bounding box center [1295, 558] width 312 height 34
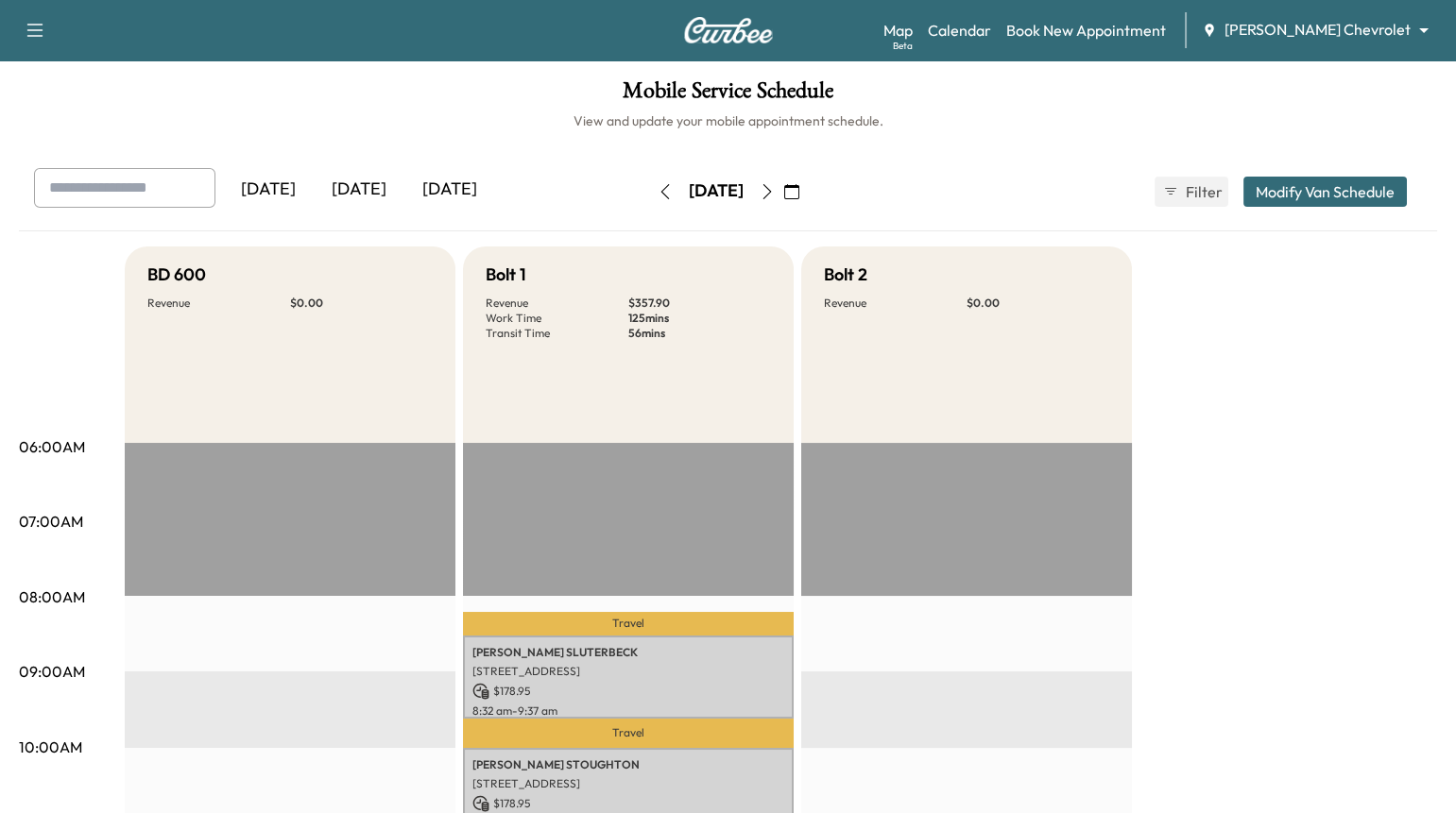
click at [1347, 25] on body "Support Log Out Map Beta Calendar Book New Appointment [PERSON_NAME] Chevrolet …" at bounding box center [728, 406] width 1456 height 813
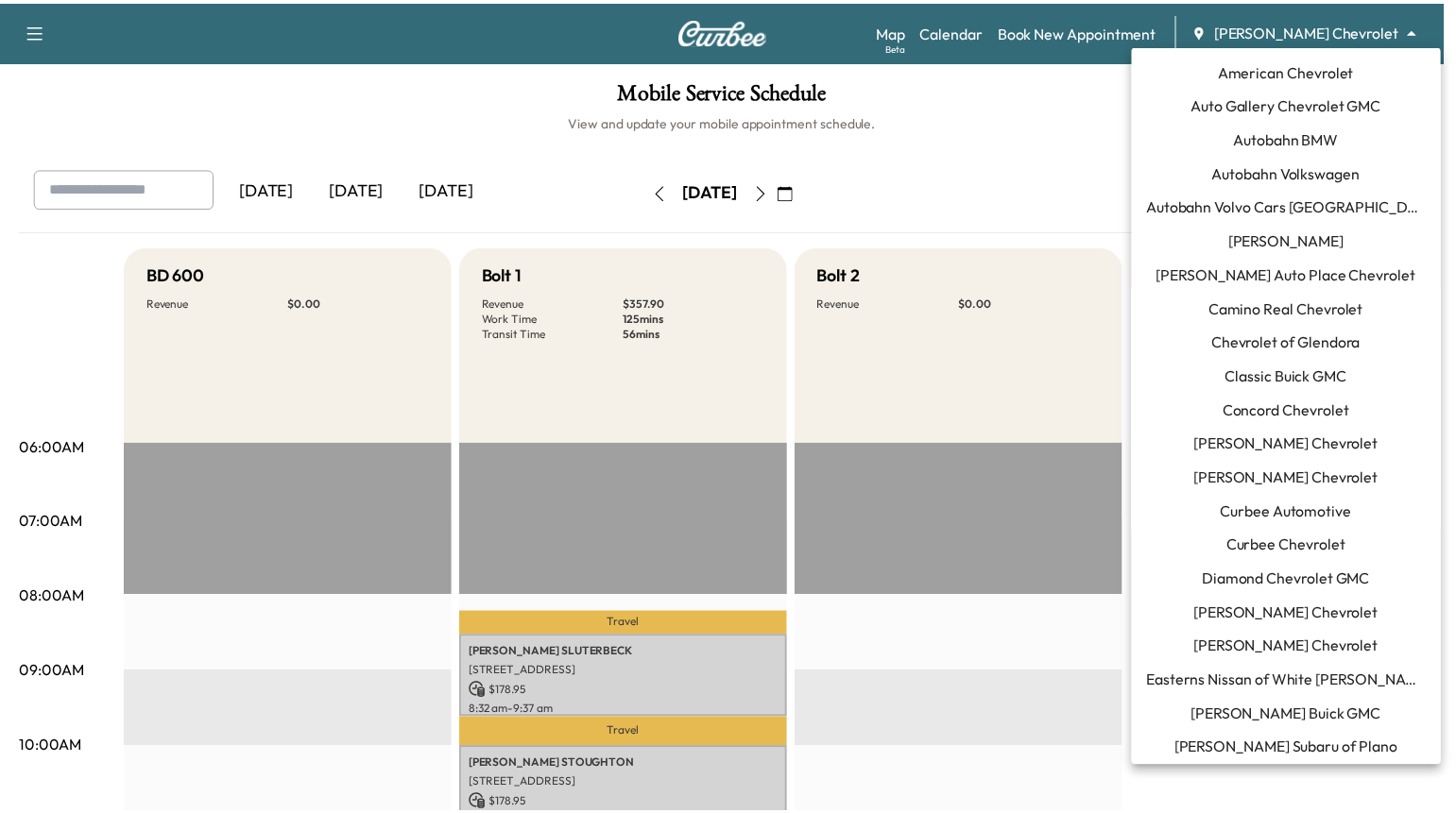
scroll to position [1023, 0]
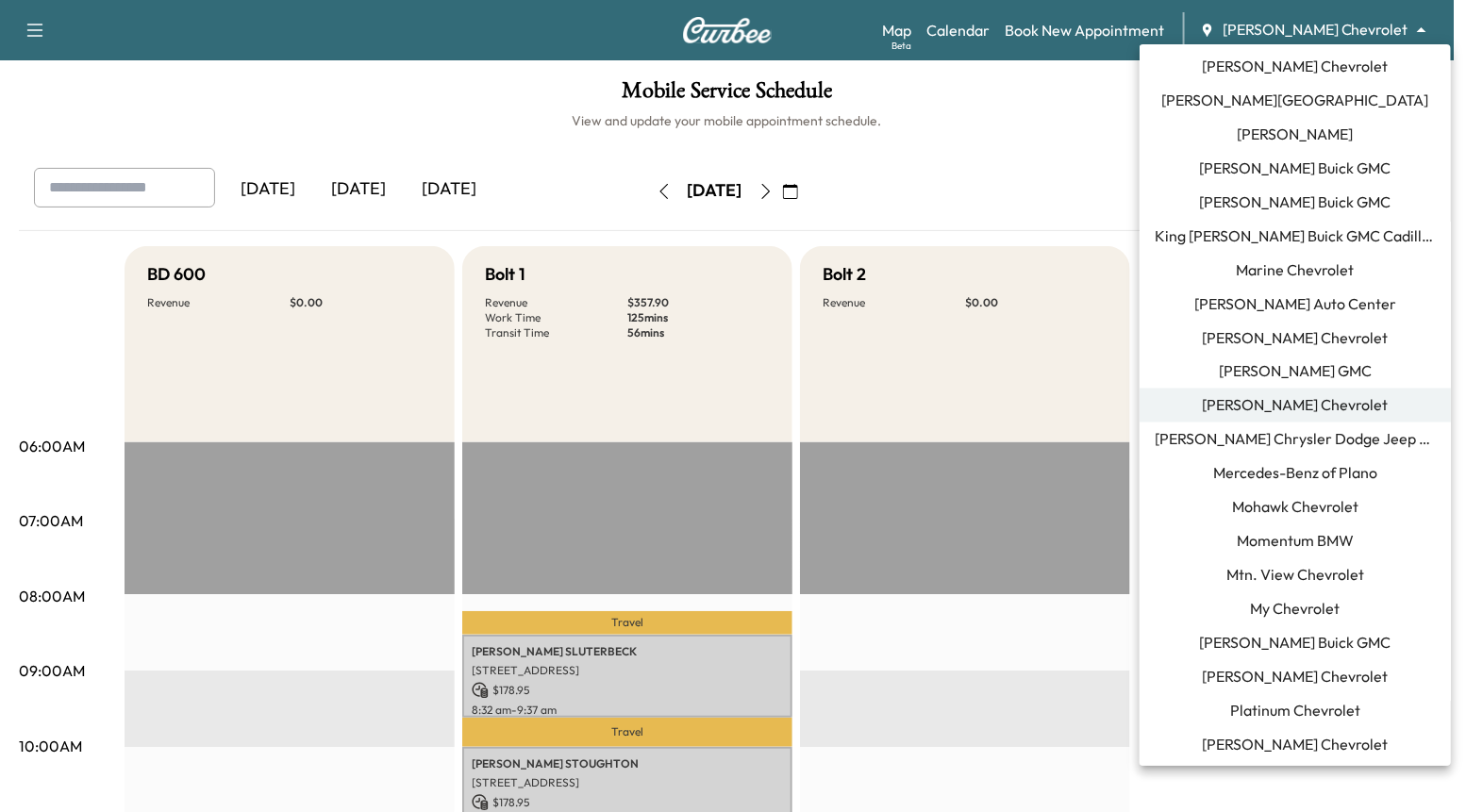
click at [1283, 233] on span "King [PERSON_NAME] Buick GMC Cadillac" at bounding box center [1295, 235] width 281 height 23
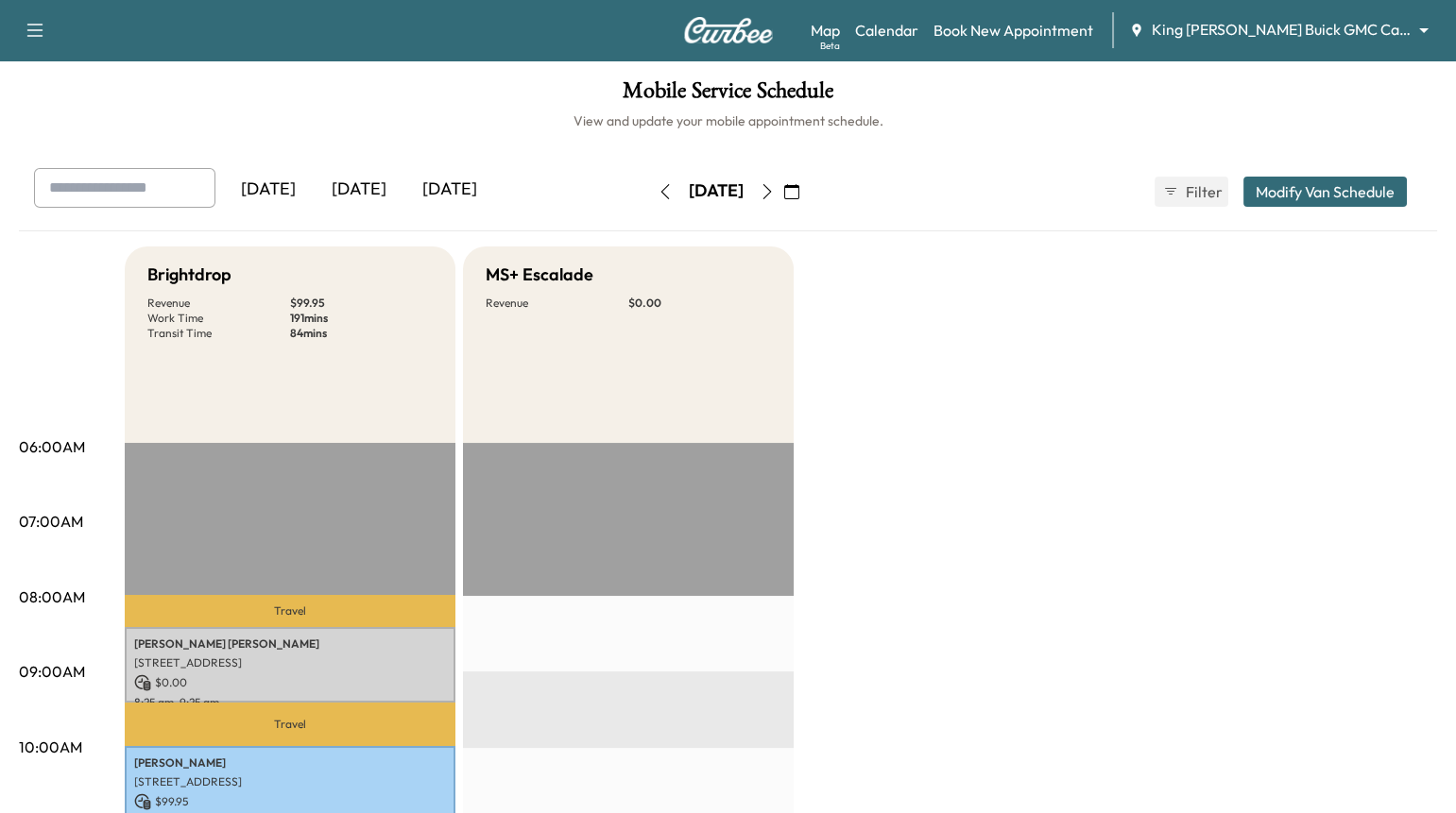
click at [775, 190] on icon "button" at bounding box center [766, 191] width 15 height 15
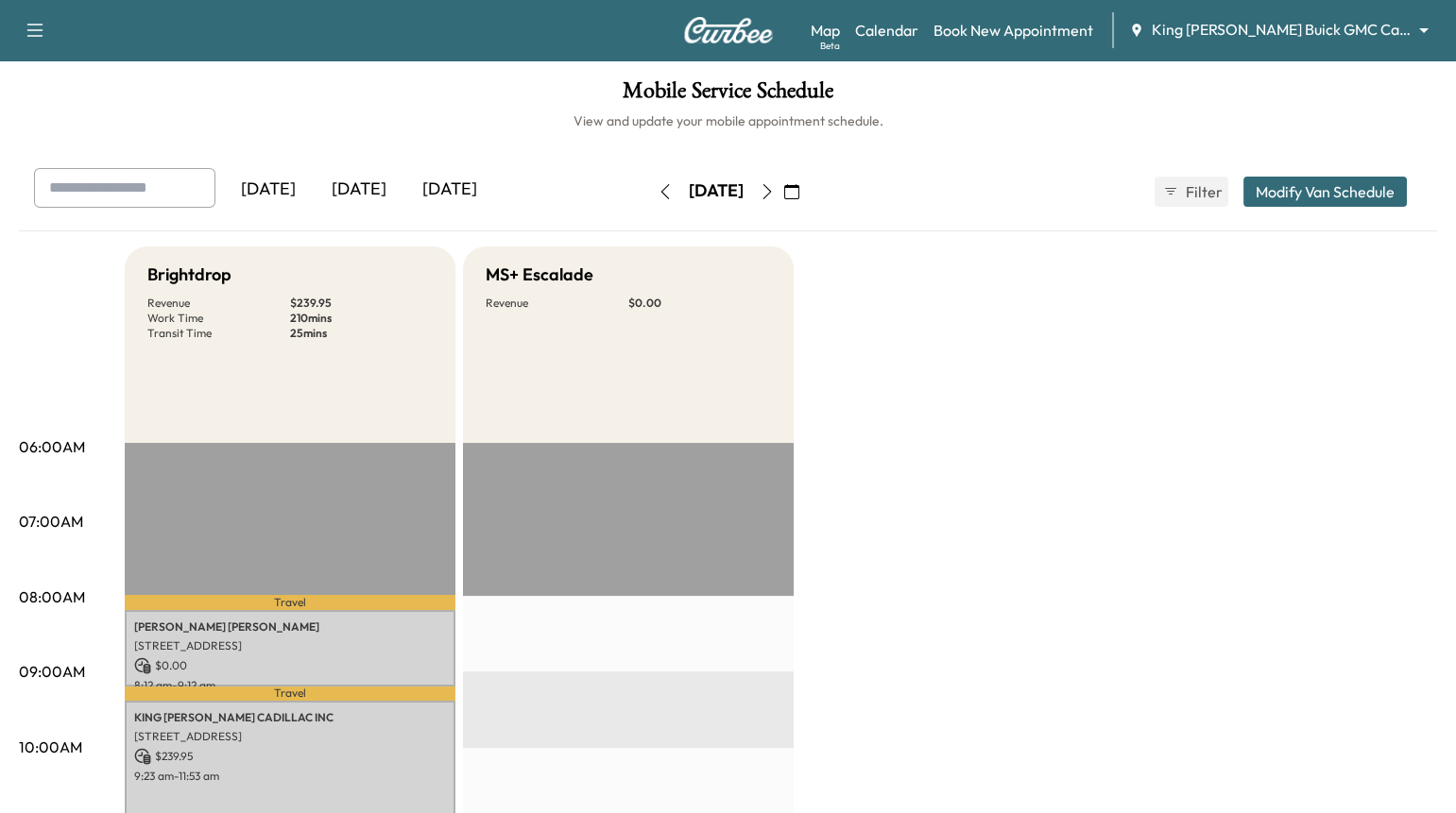
click at [657, 197] on icon "button" at bounding box center [664, 191] width 15 height 15
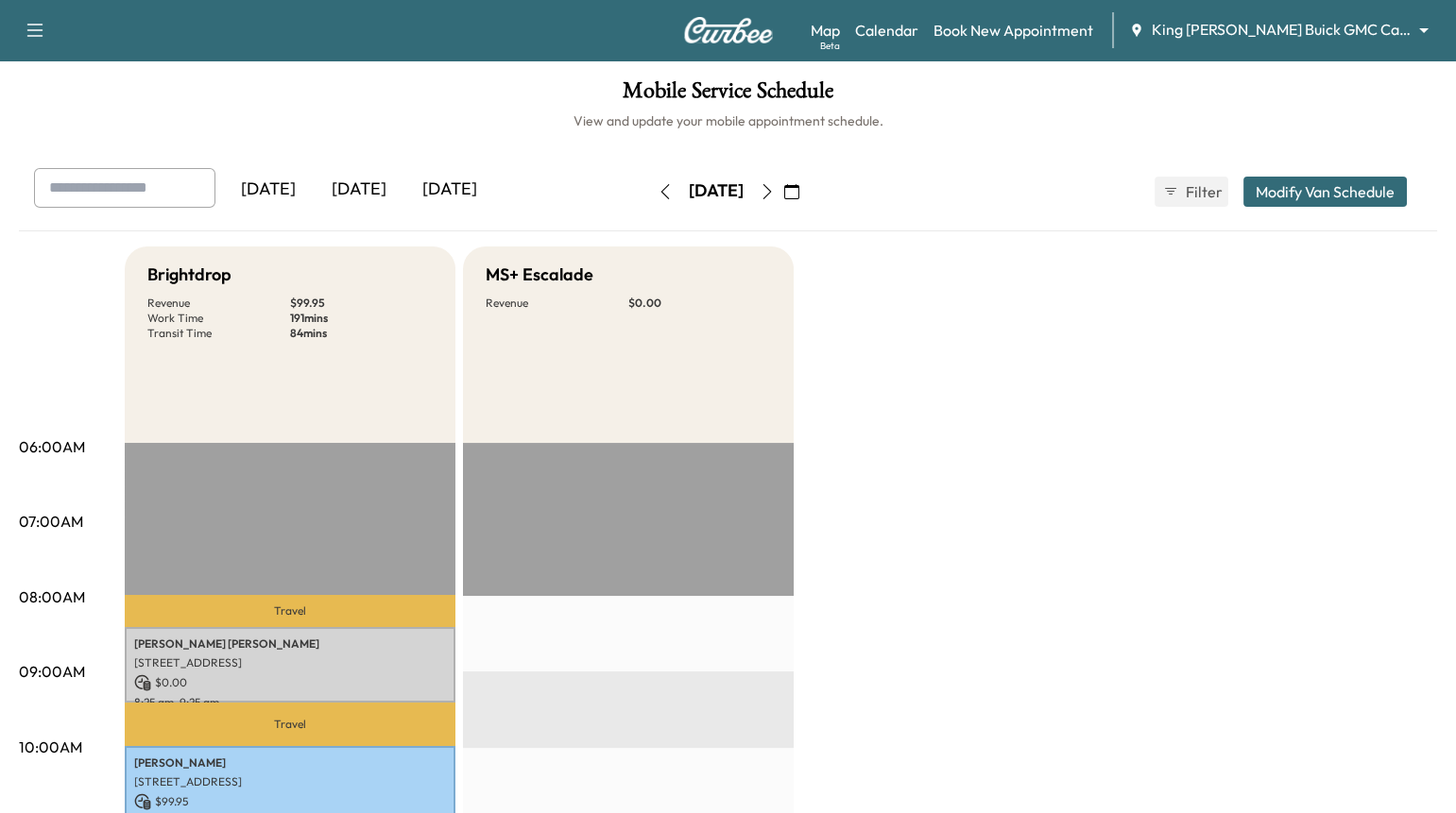
click at [660, 197] on icon "button" at bounding box center [664, 191] width 9 height 15
